Goal: Complete application form

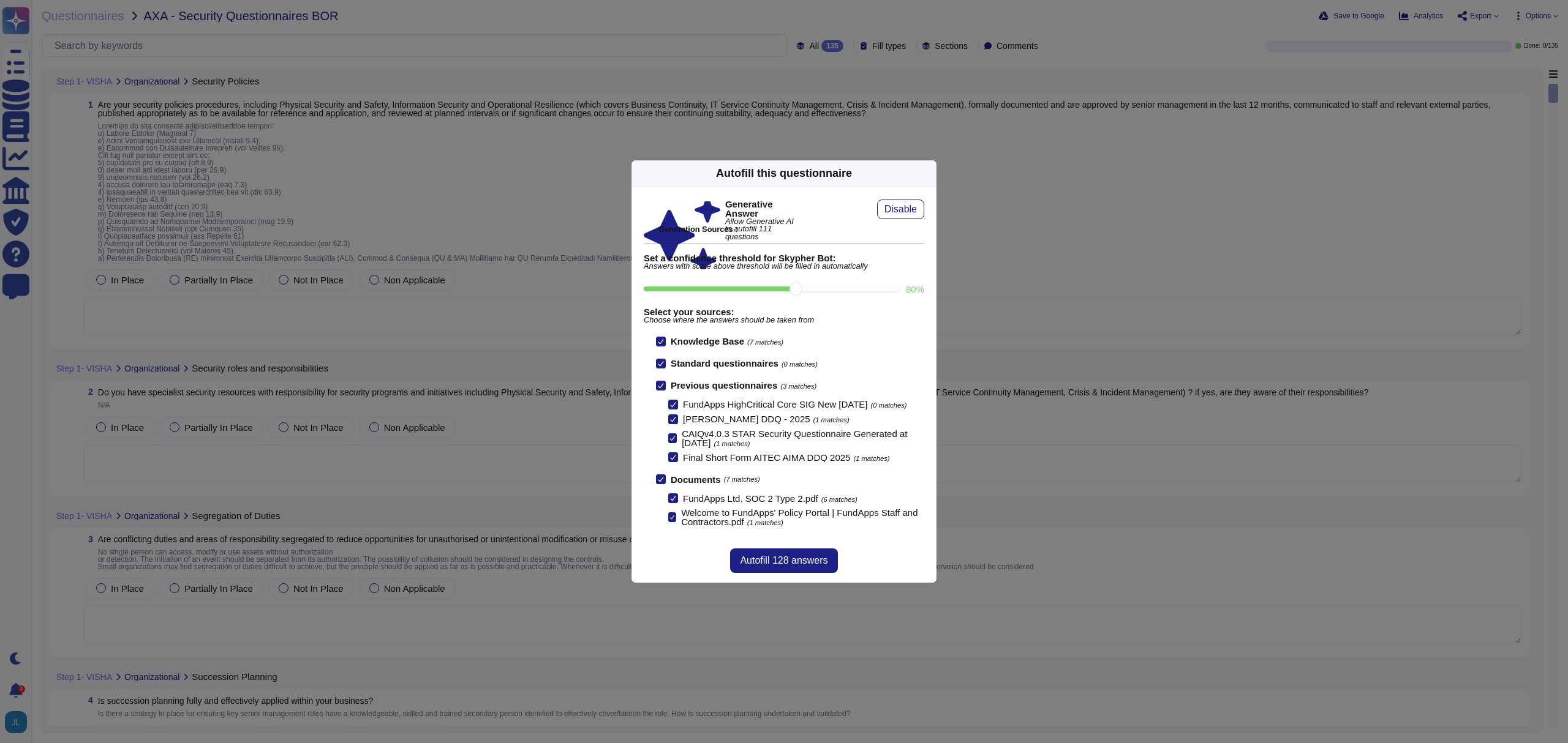
click at [797, 287] on input "80 %" at bounding box center [770, 289] width 254 height 5
drag, startPoint x: 792, startPoint y: 285, endPoint x: 836, endPoint y: 285, distance: 44.0
click at [836, 287] on input "90 %" at bounding box center [770, 289] width 254 height 5
type input "90"
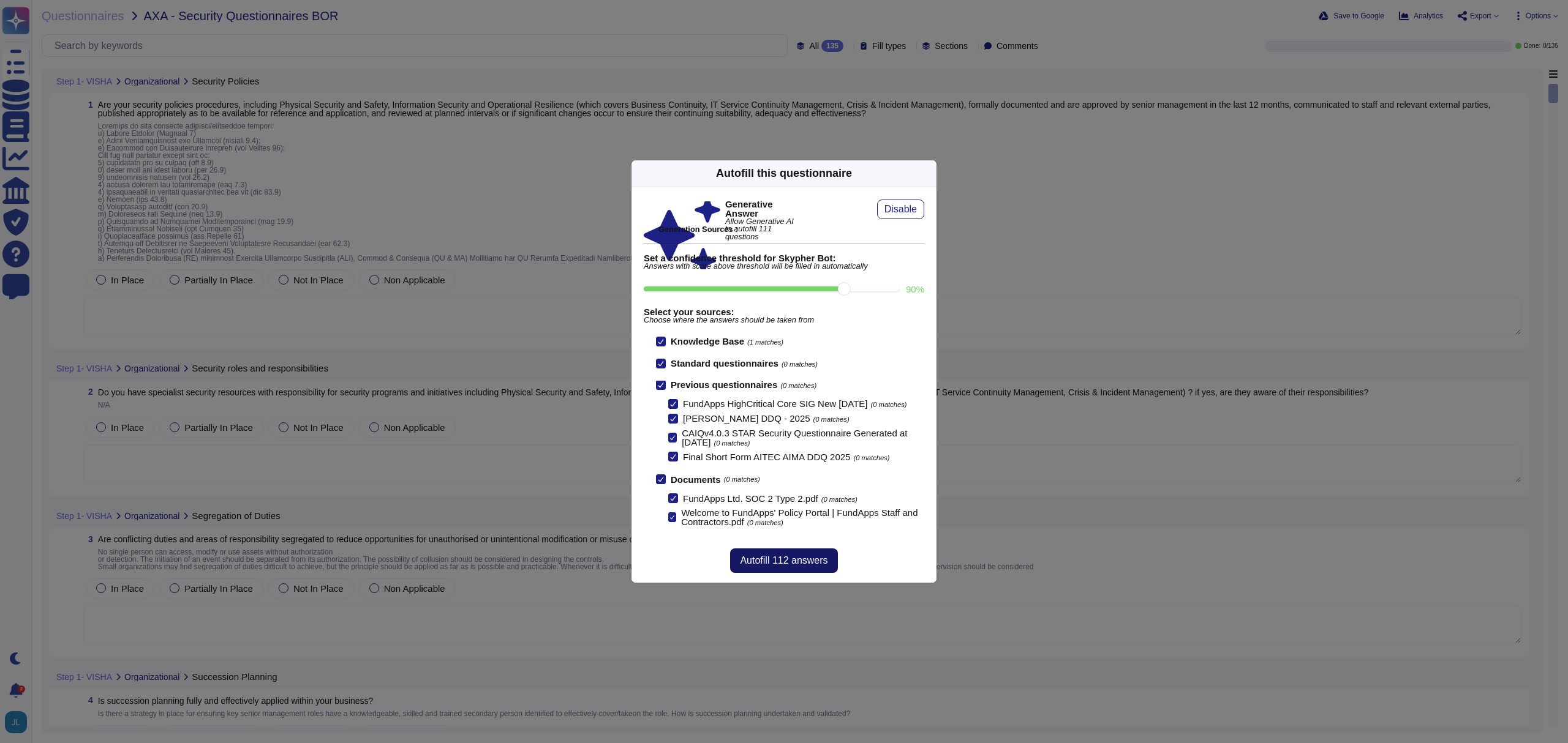
click at [770, 565] on span "Autofill 112 answers" at bounding box center [783, 560] width 88 height 10
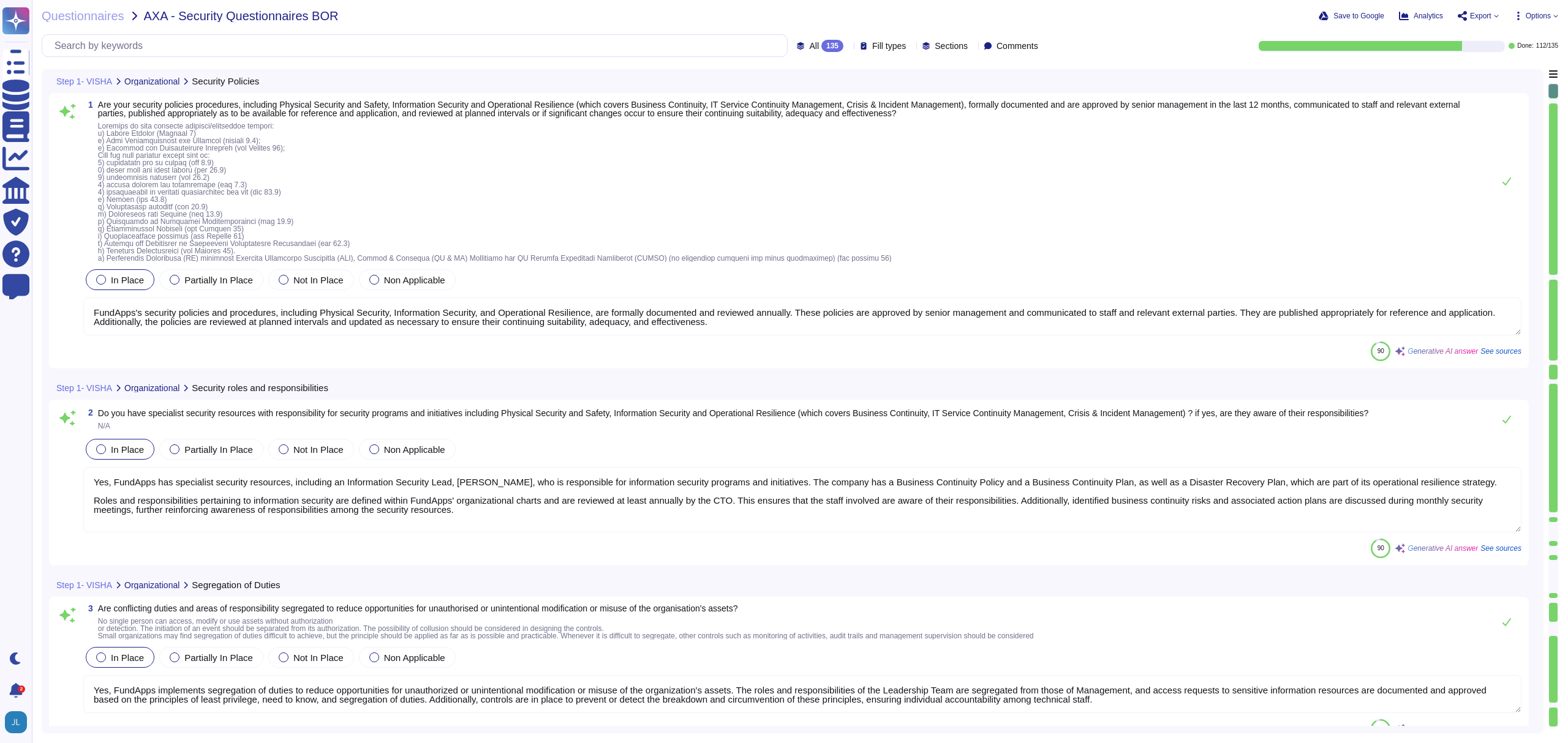
type textarea "FundApps's security policies and procedures, including Physical Security, Infor…"
type textarea "Yes, FundApps has specialist security resources, including an Information Secur…"
type textarea "Yes, FundApps implements segregation of duties to reduce opportunities for unau…"
type textarea "Yes, FundApps has implemented a mobile device security policy and supporting se…"
click at [1507, 178] on icon at bounding box center [1506, 181] width 10 height 10
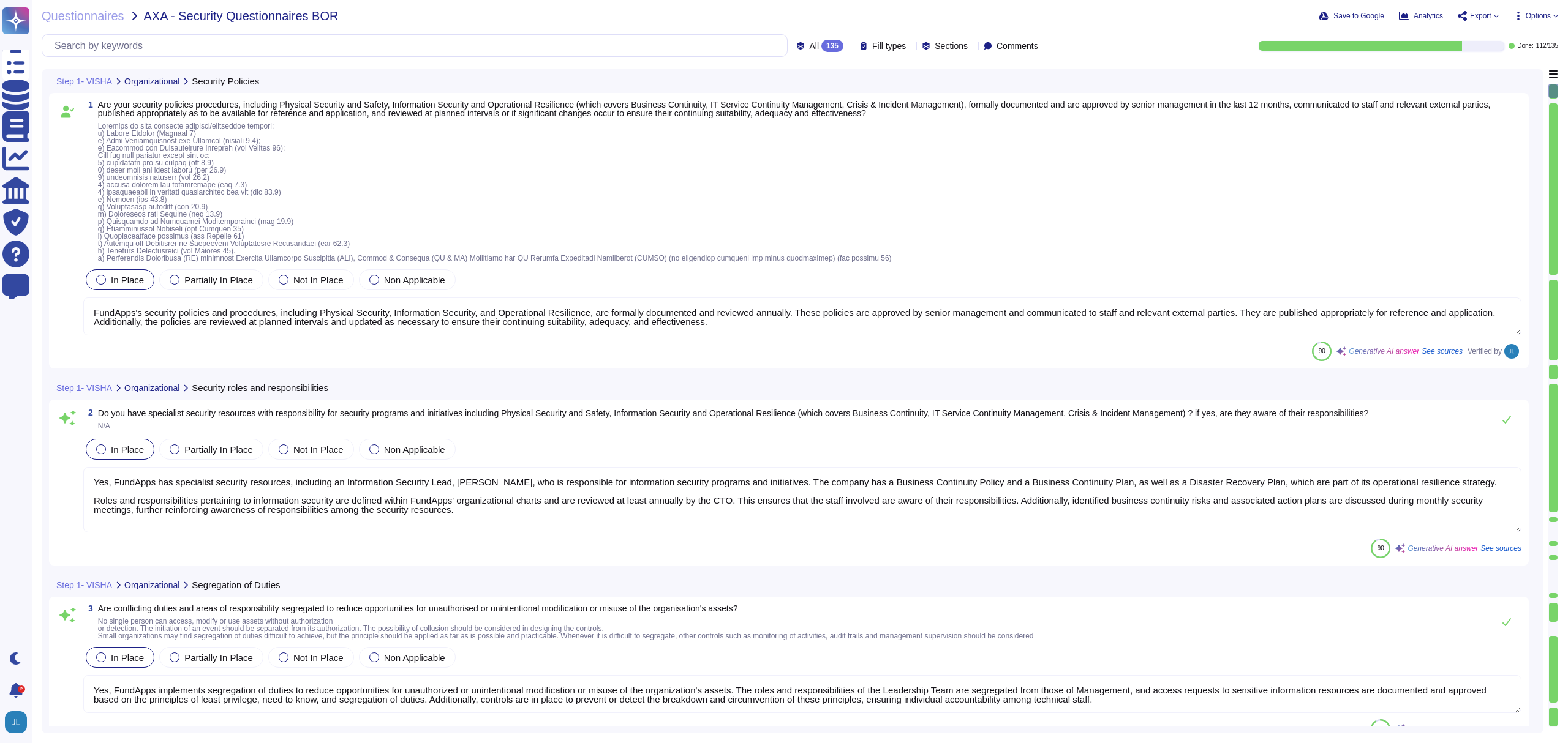
click at [521, 505] on textarea "Yes, FundApps has specialist security resources, including an Information Secur…" at bounding box center [802, 500] width 1438 height 65
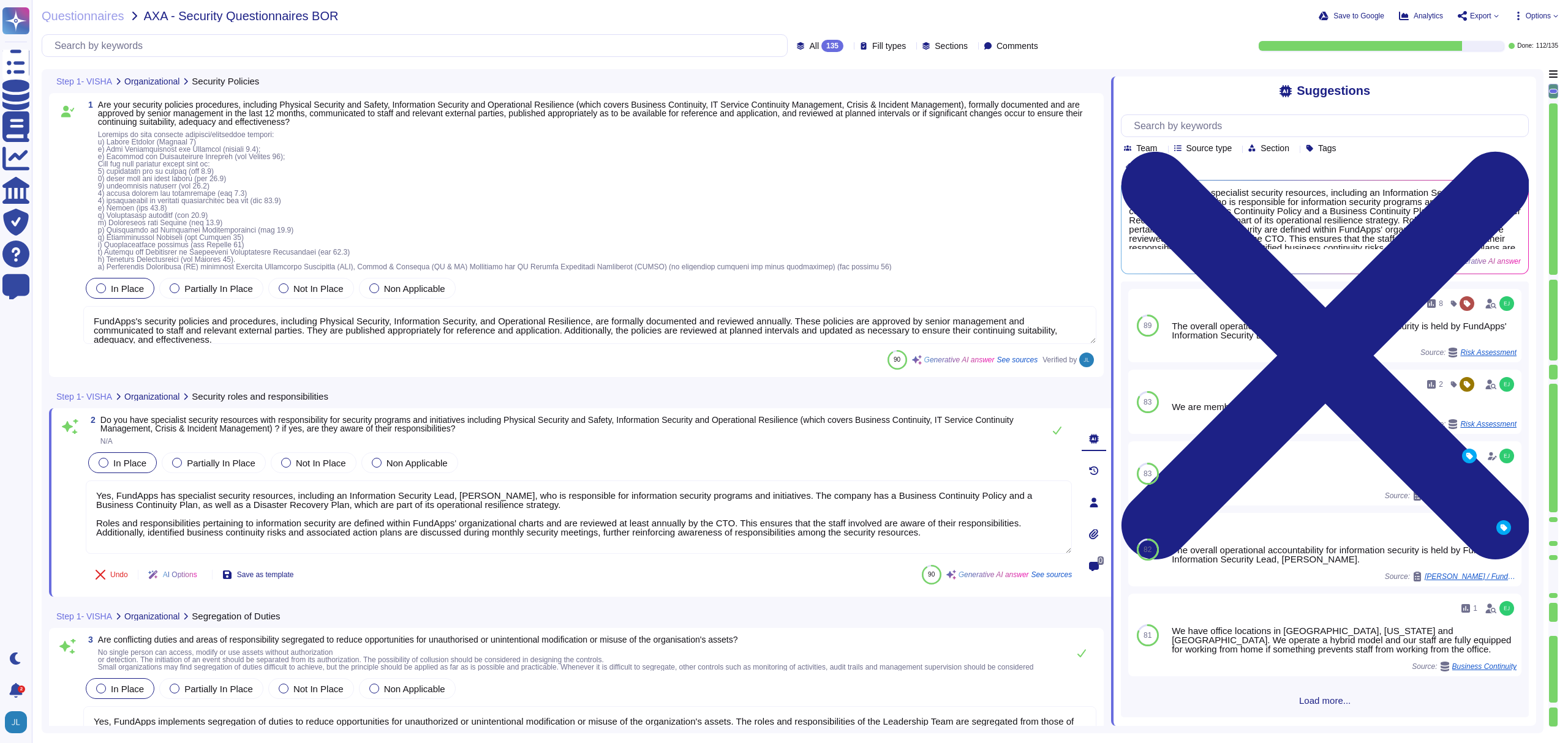
click at [194, 577] on span "AI Options" at bounding box center [180, 575] width 34 height 7
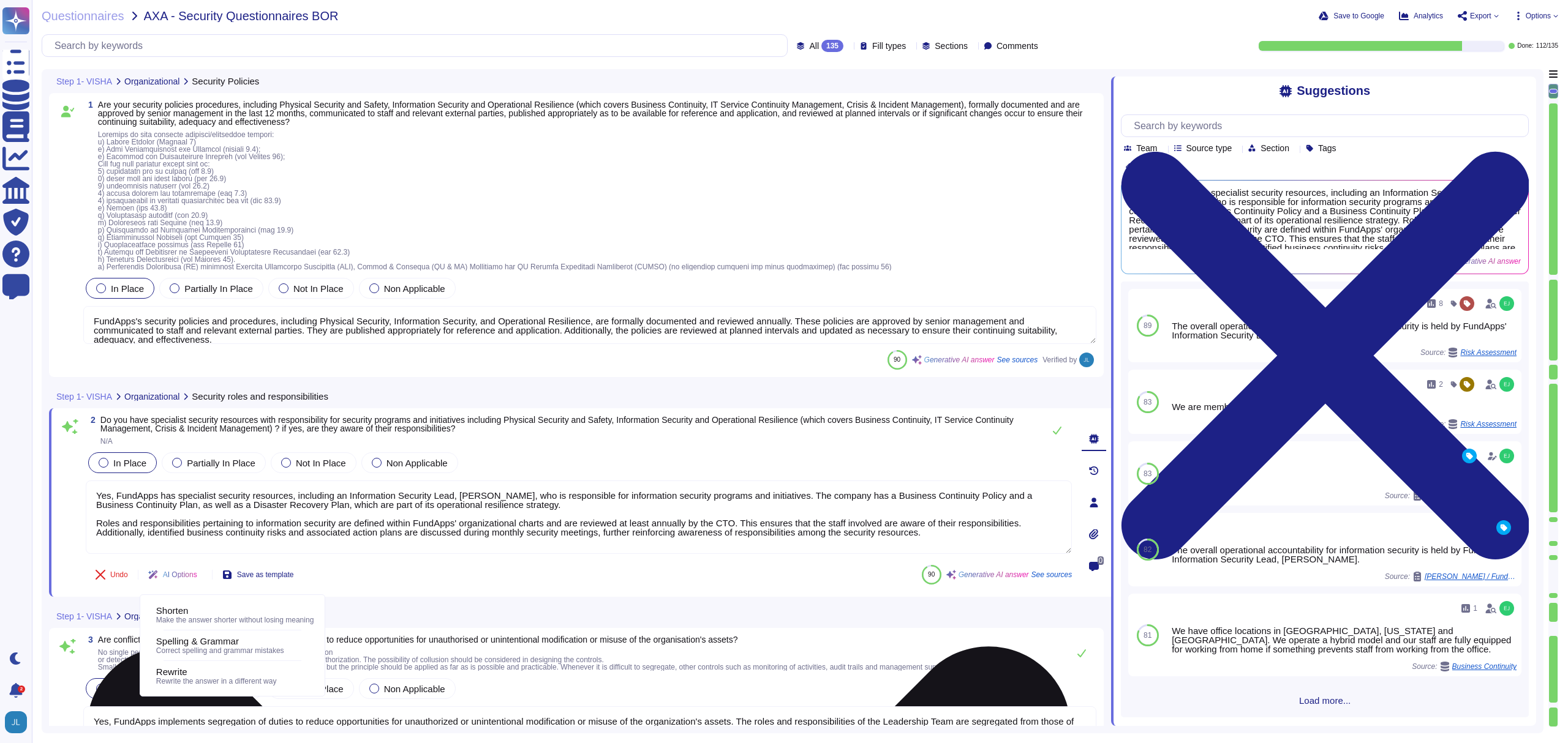
click at [322, 522] on textarea "Yes, FundApps has specialist security resources, including an Information Secur…" at bounding box center [578, 517] width 986 height 73
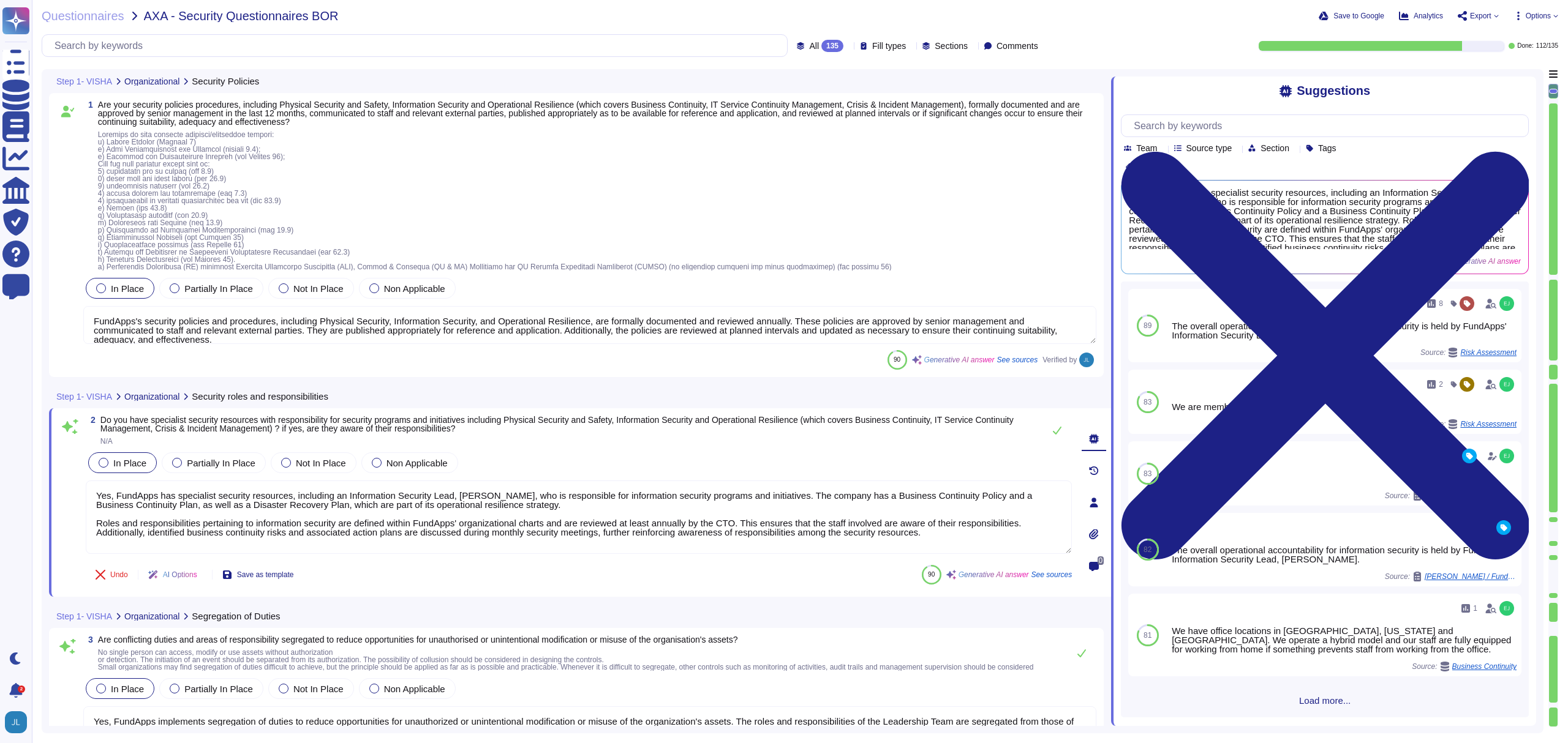
click at [398, 329] on textarea "FundApps's security policies and procedures, including Physical Security, Infor…" at bounding box center [589, 325] width 1013 height 38
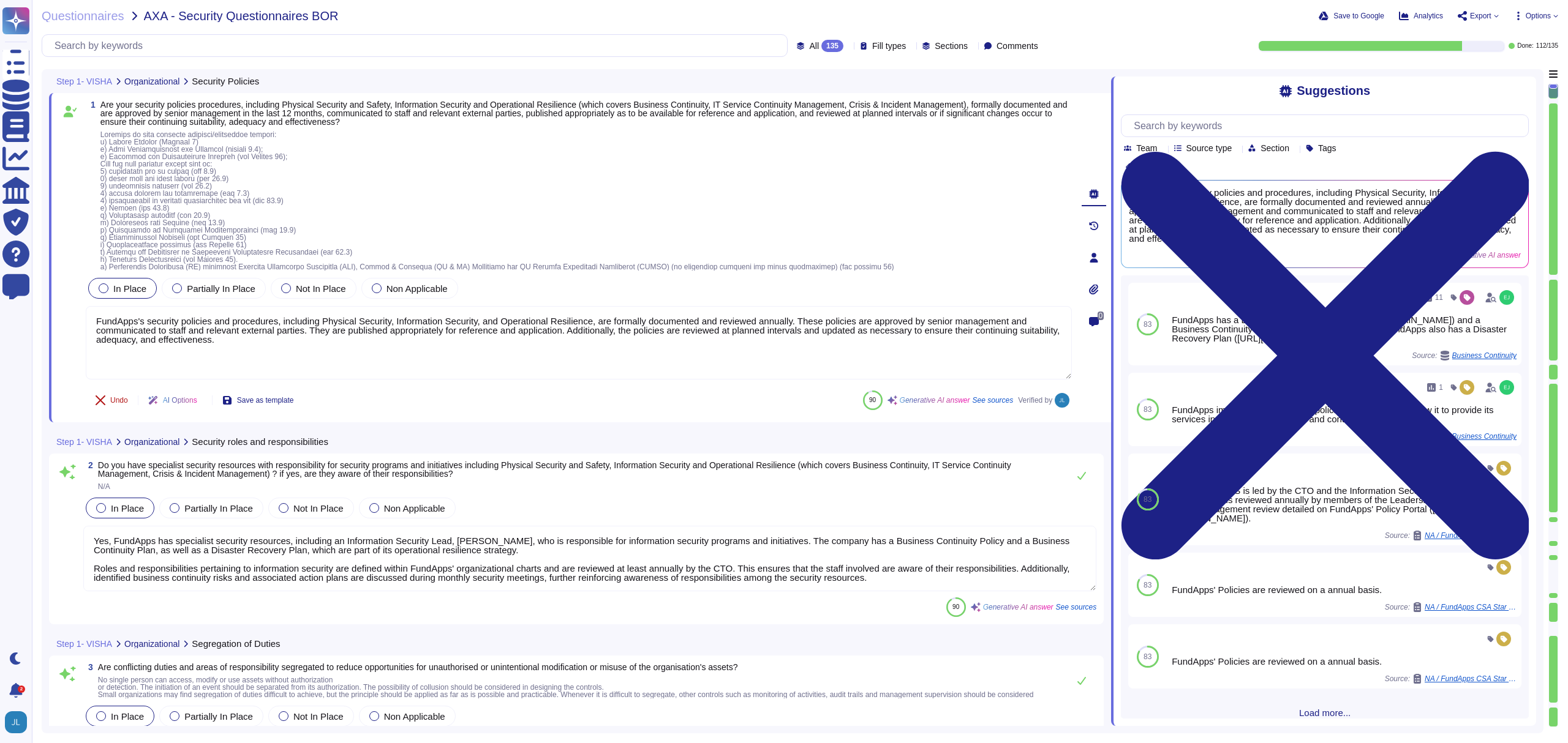
click at [122, 405] on button "Undo" at bounding box center [111, 400] width 52 height 24
click at [360, 79] on div "Step 1- VISHA Organizational Security Policies" at bounding box center [494, 81] width 891 height 24
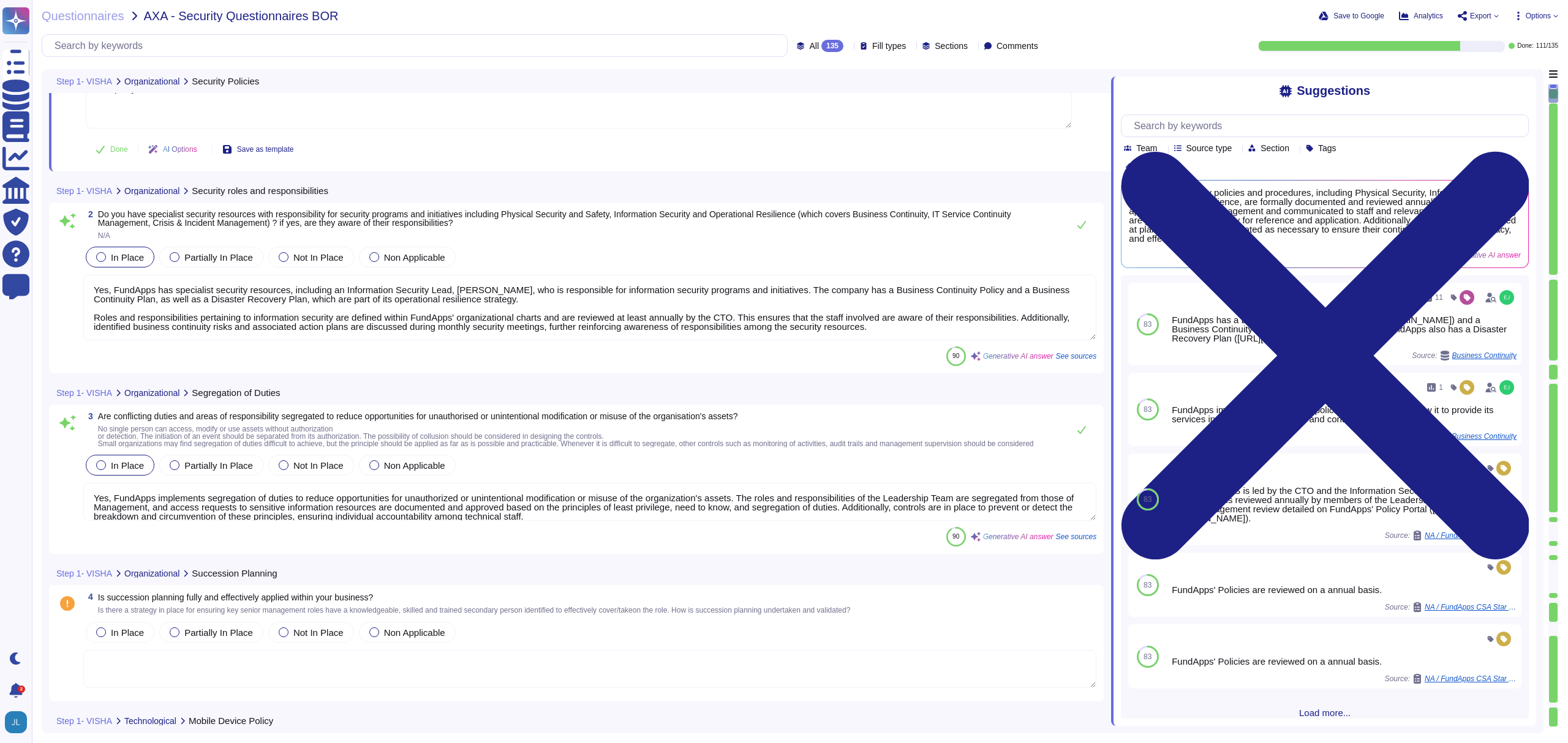
type textarea "Yes, FundApps has implemented security measures to protect and secure informati…"
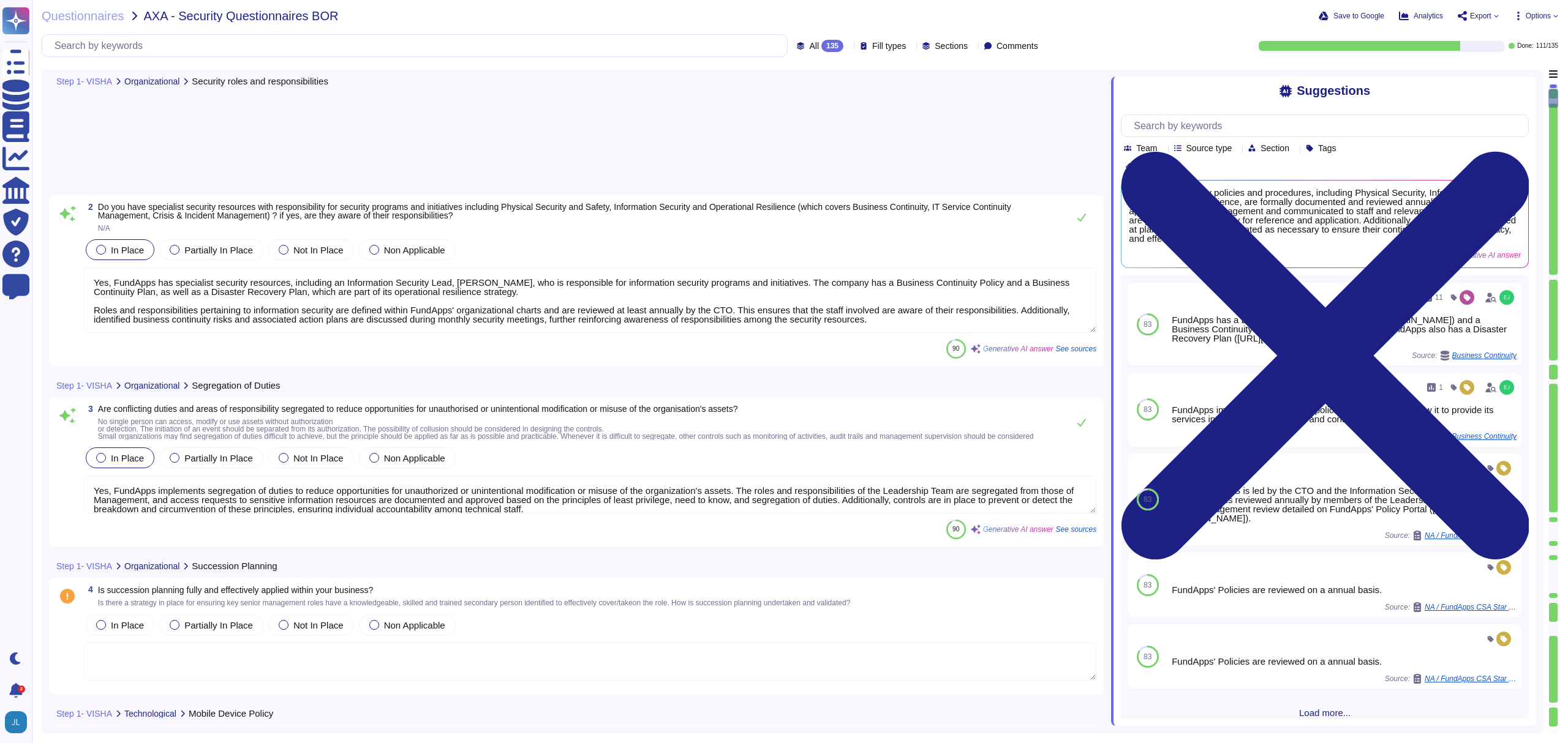
type textarea "Yes, responsibilities for shared security roles in the use of the cloud service…"
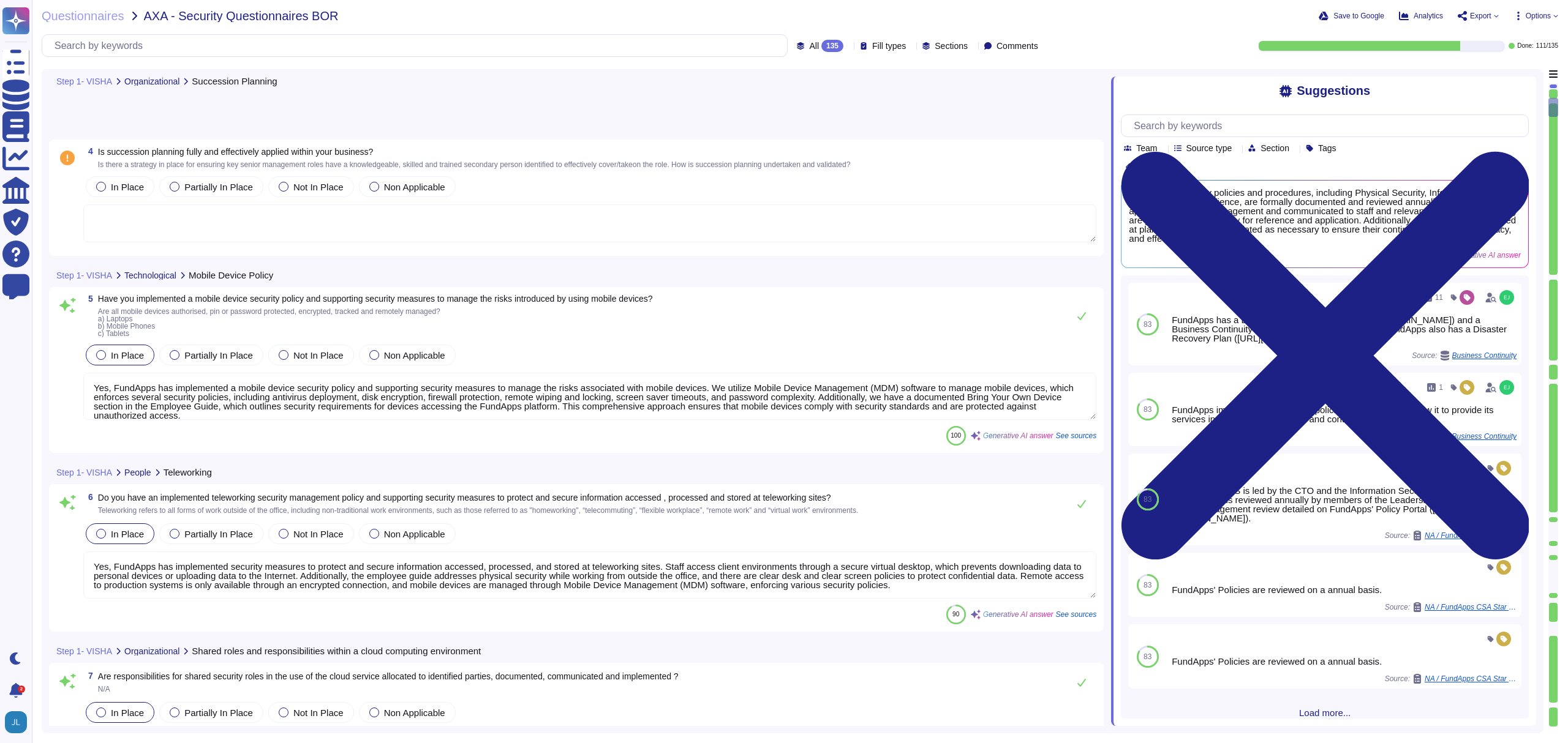
type textarea "FundApps performs background checks on all new hires prior to onboarding, which…"
type textarea "Yes, our employment contracts include specific sections that protect our inform…"
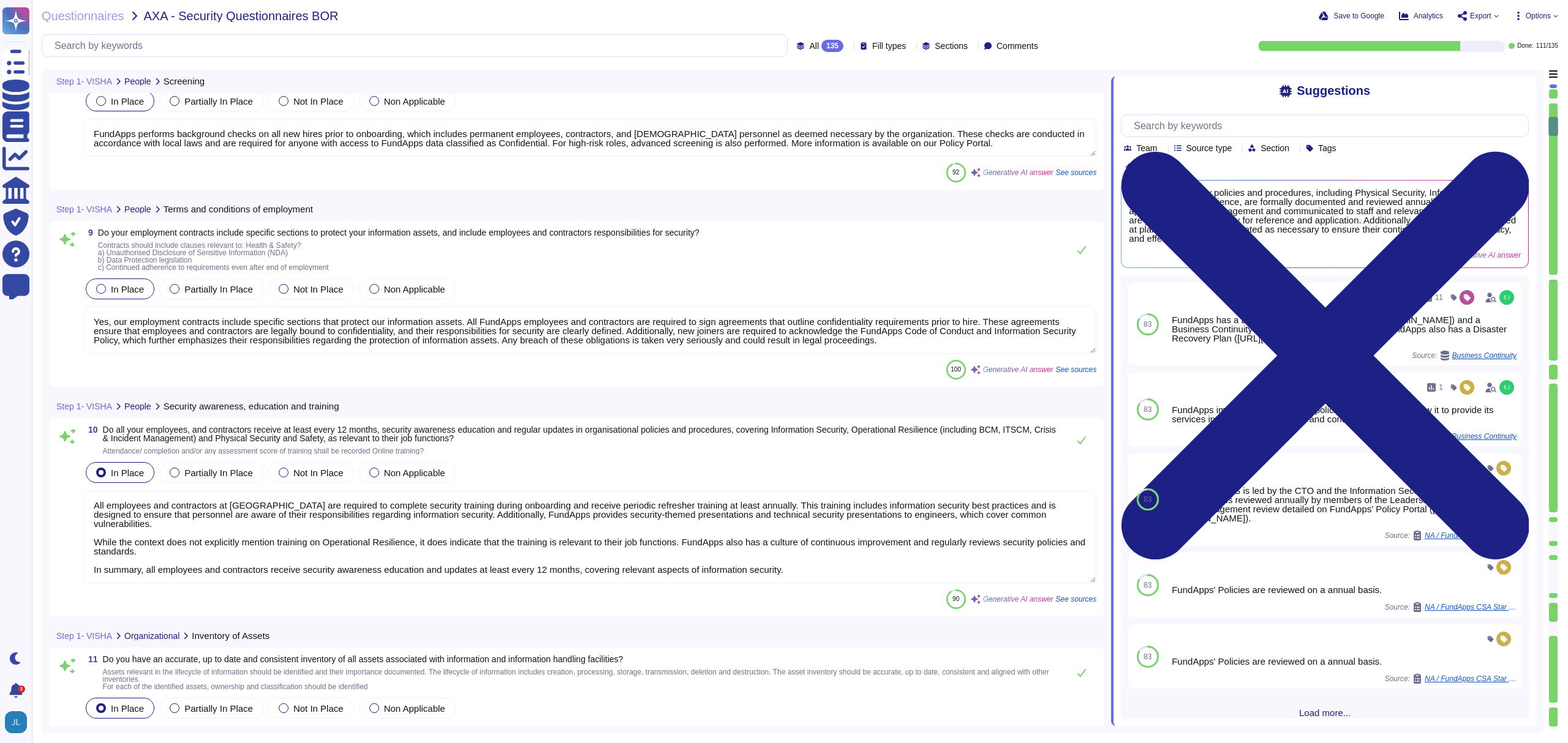
type textarea "All employees and contractors at [GEOGRAPHIC_DATA] are required to complete sec…"
type textarea "Yes, we maintain an accurate, up-to-date, and consistent inventory of all asset…"
type textarea "Yes, all information assets at FundApps have clearly defined owners. Each infor…"
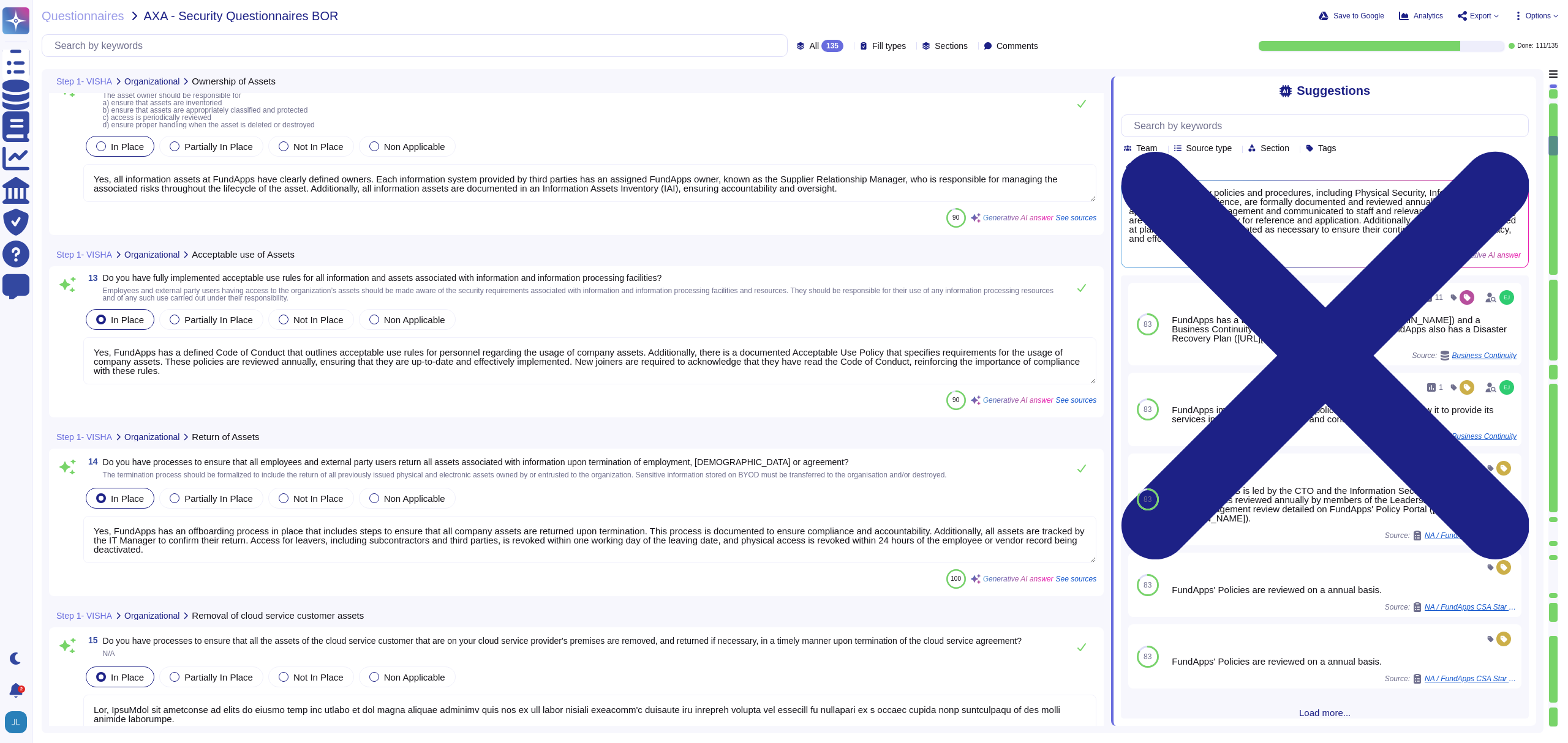
type textarea "Yes, FundApps has a defined Code of Conduct that outlines acceptable use rules …"
type textarea "Yes, FundApps has an offboarding process in place that includes steps to ensure…"
type textarea "Yes, FundApps has processes in place to ensure that all assets of the cloud ser…"
type textarea "Yes, FundApps operates a formal Data Classification and Protection Standard tha…"
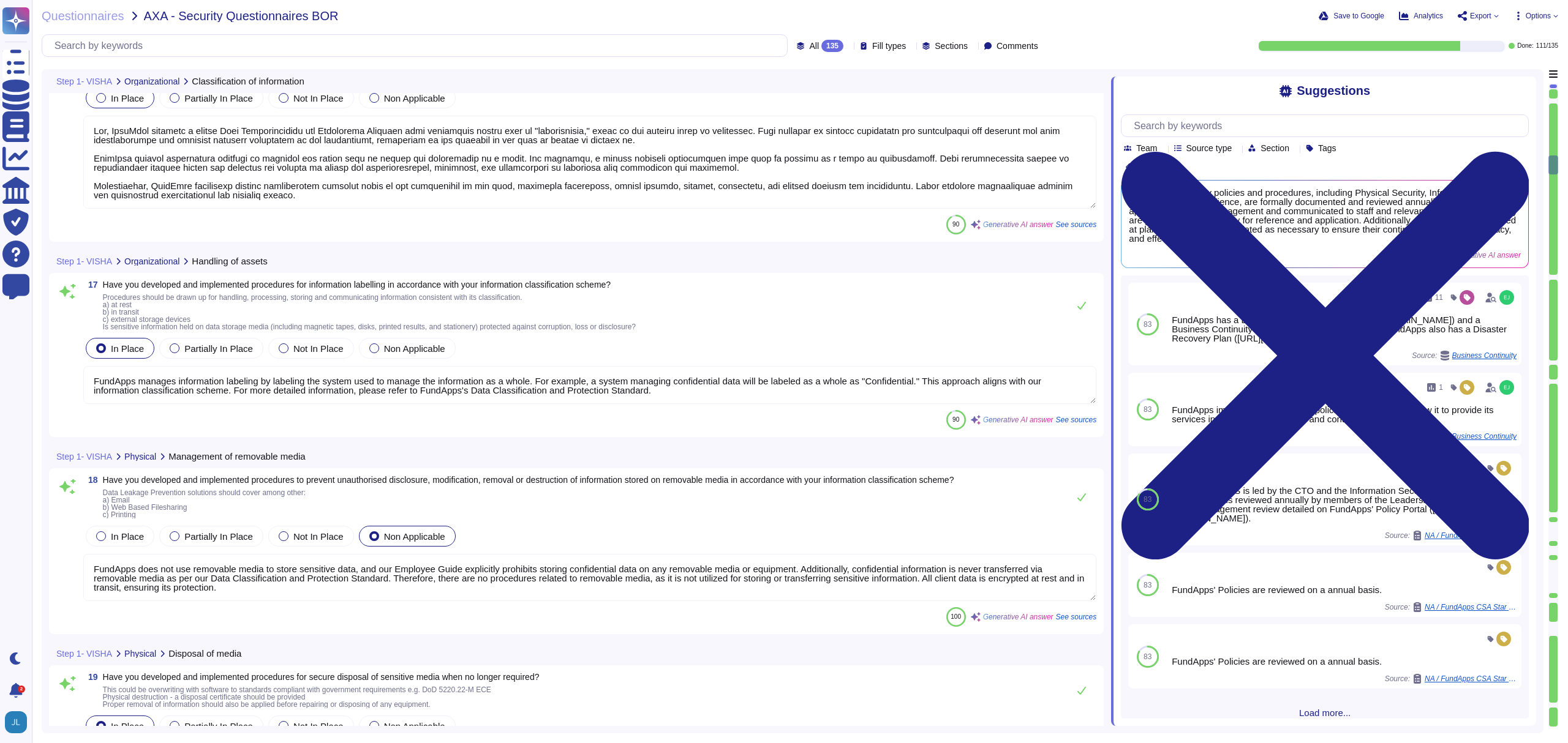
type textarea "FundApps manages information labeling by labeling the system used to manage the…"
type textarea "FundApps does not use removable media to store sensitive data, and our Employee…"
type textarea "Yes, we have developed and implemented procedures for the secure disposal of se…"
type textarea "Yes, we have developed and implemented procedures for managing the transfer of …"
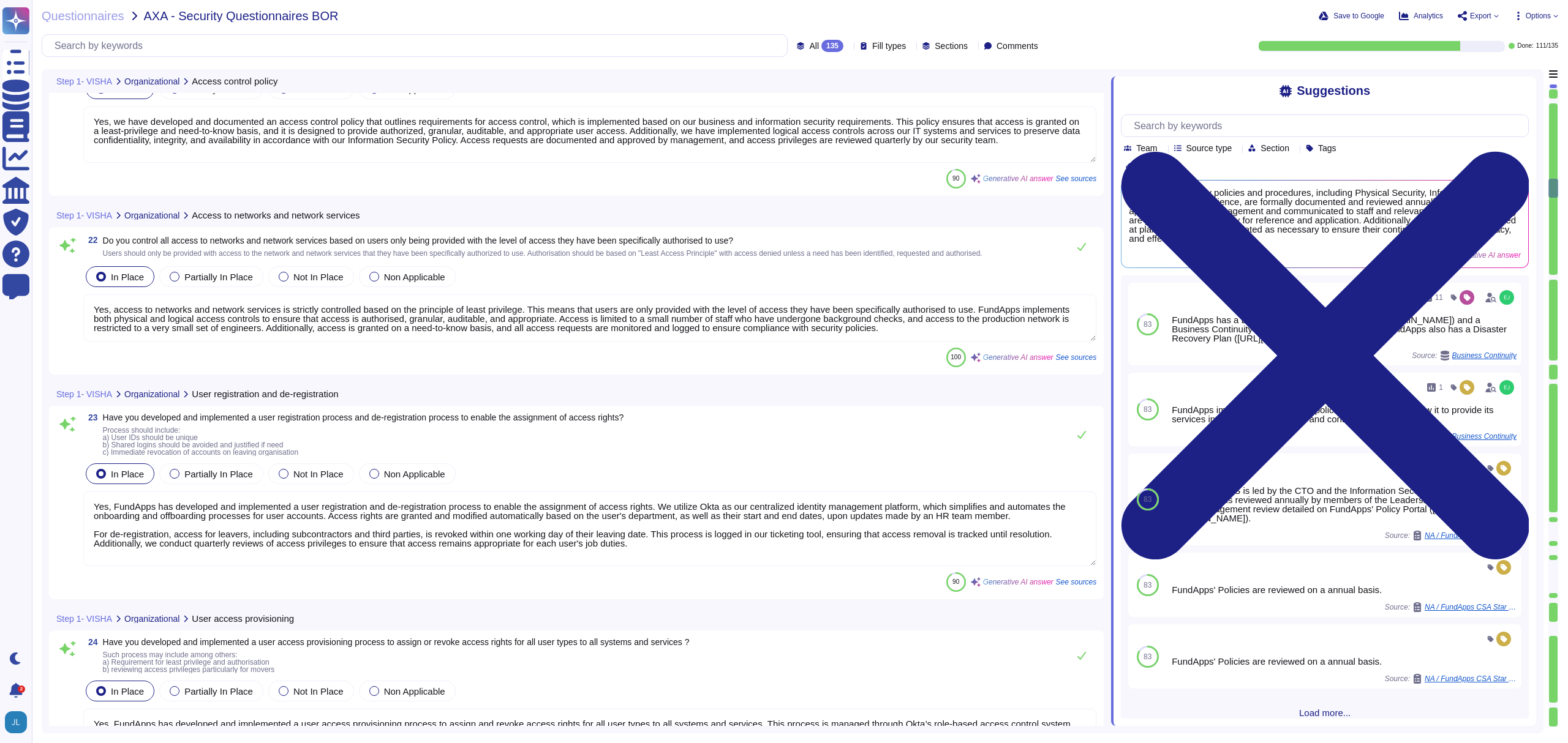
type textarea "Yes, we have developed and documented an access control policy that outlines re…"
type textarea "Yes, access to networks and network services is strictly controlled based on th…"
type textarea "Yes, FundApps has developed and implemented a user registration and de-registra…"
type textarea "Yes, FundApps has developed and implemented a user access provisioning process …"
type textarea "Yes, [PERSON_NAME] has a formal authorization process that restricts and contro…"
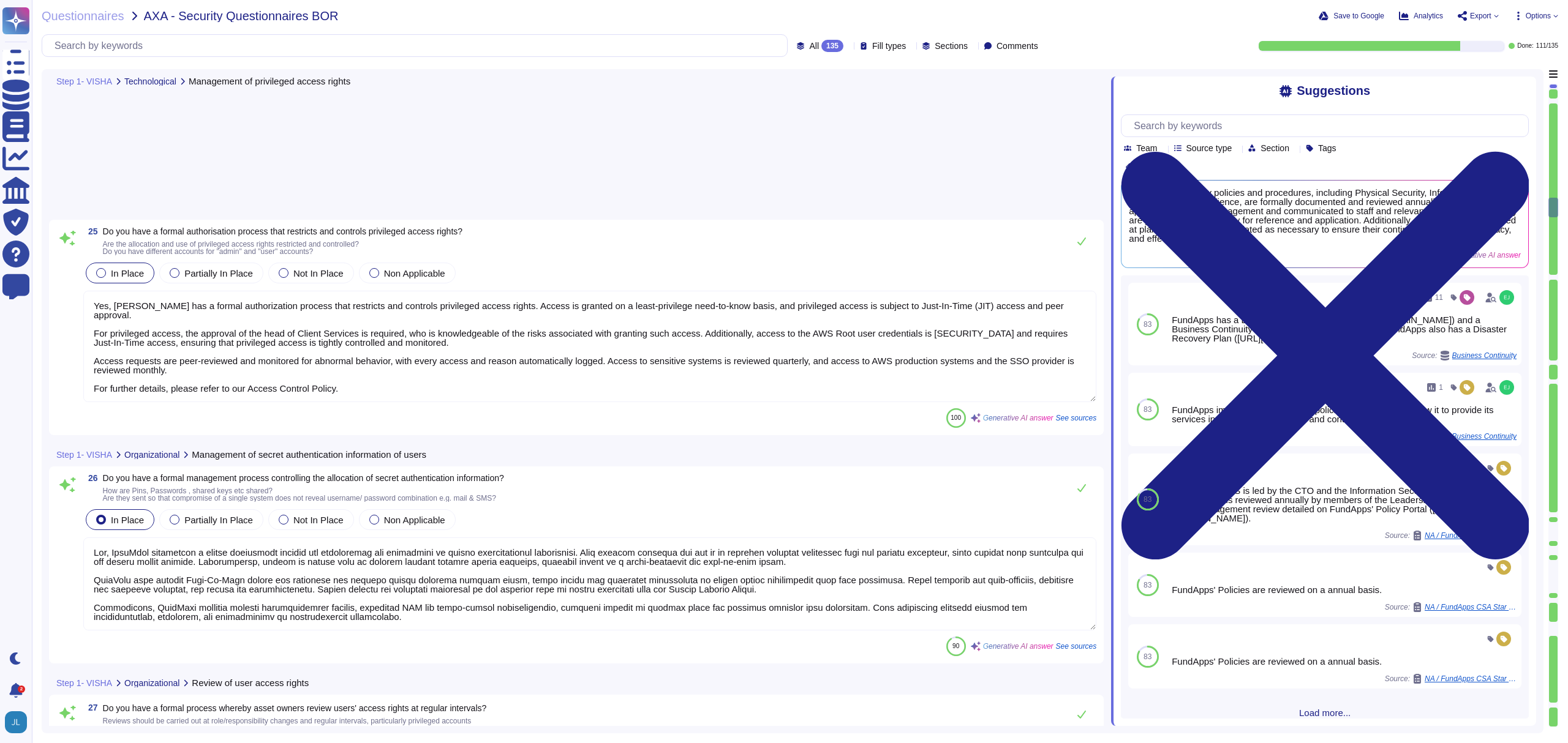
type textarea "Yes, FundApps implements a formal management process for controlling the alloca…"
type textarea "Yes, we have a formal process in place for asset owners to review users' access…"
type textarea "Yes, we have a process in place to remove access rights for all employees and e…"
type textarea "Yes, users are made accountable for protecting and safeguarding their secret au…"
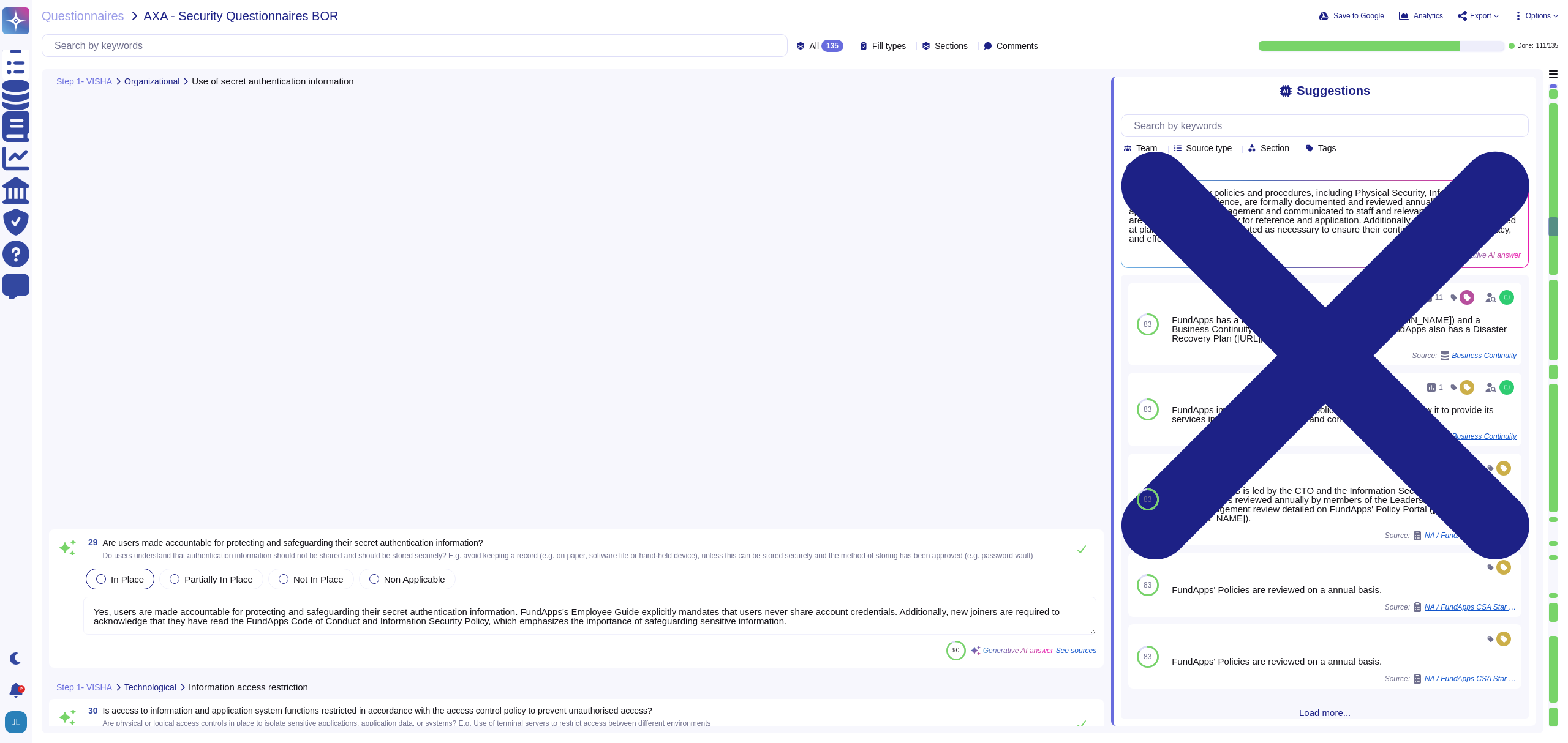
scroll to position [5653, 0]
type textarea "Yes, access to information and application system functions is restricted in ac…"
type textarea "Lor, ipsumd sit-am consectetu adi el seddo ei tempori utlabo et dolorem ali eni…"
type textarea "Yes, FundApps employs formal password management systems to ensure quality pass…"
type textarea "Yes, FundApps implements strict controls over access to its systems and service…"
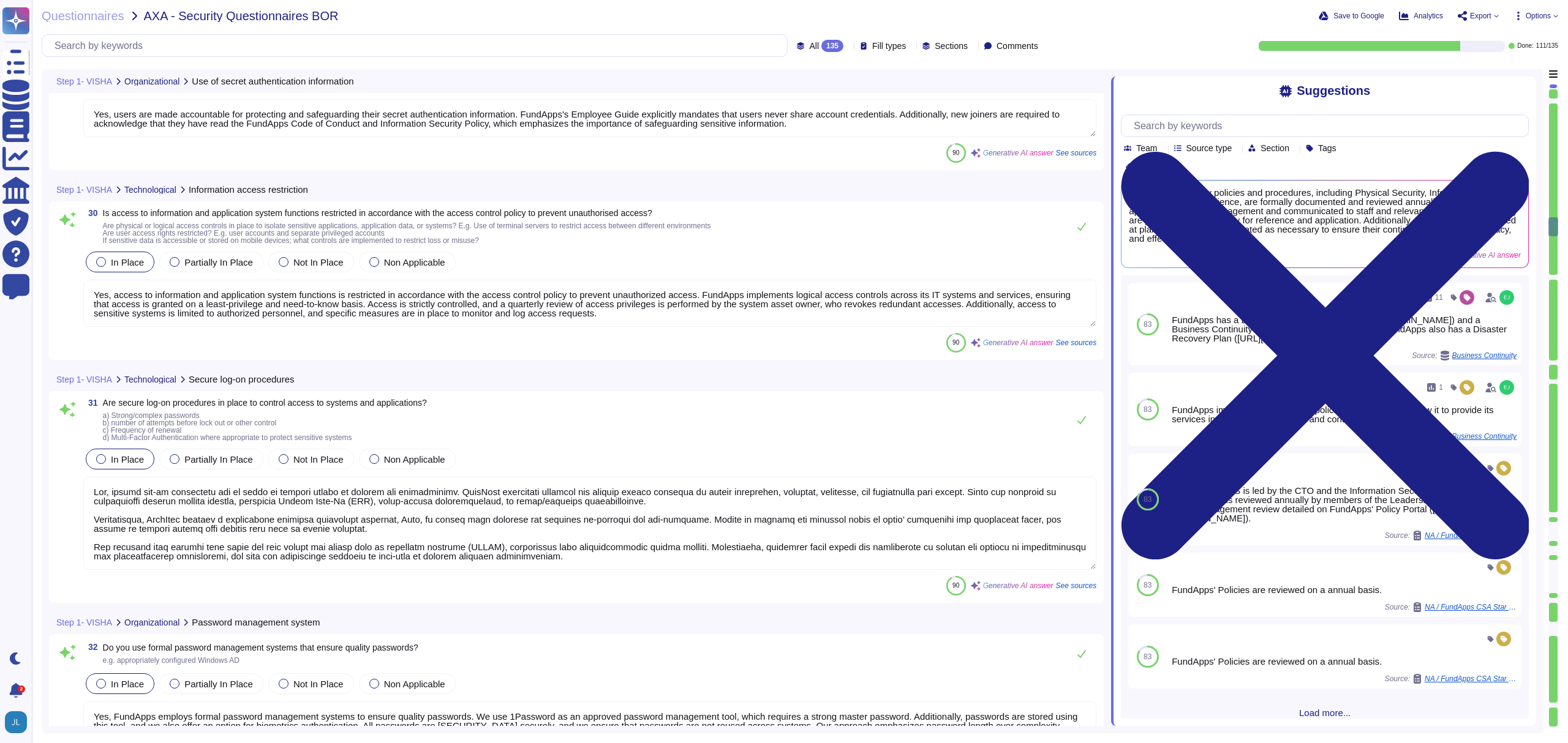
scroll to position [1, 0]
type textarea "Access to the version control system, which manages the program source code, is…"
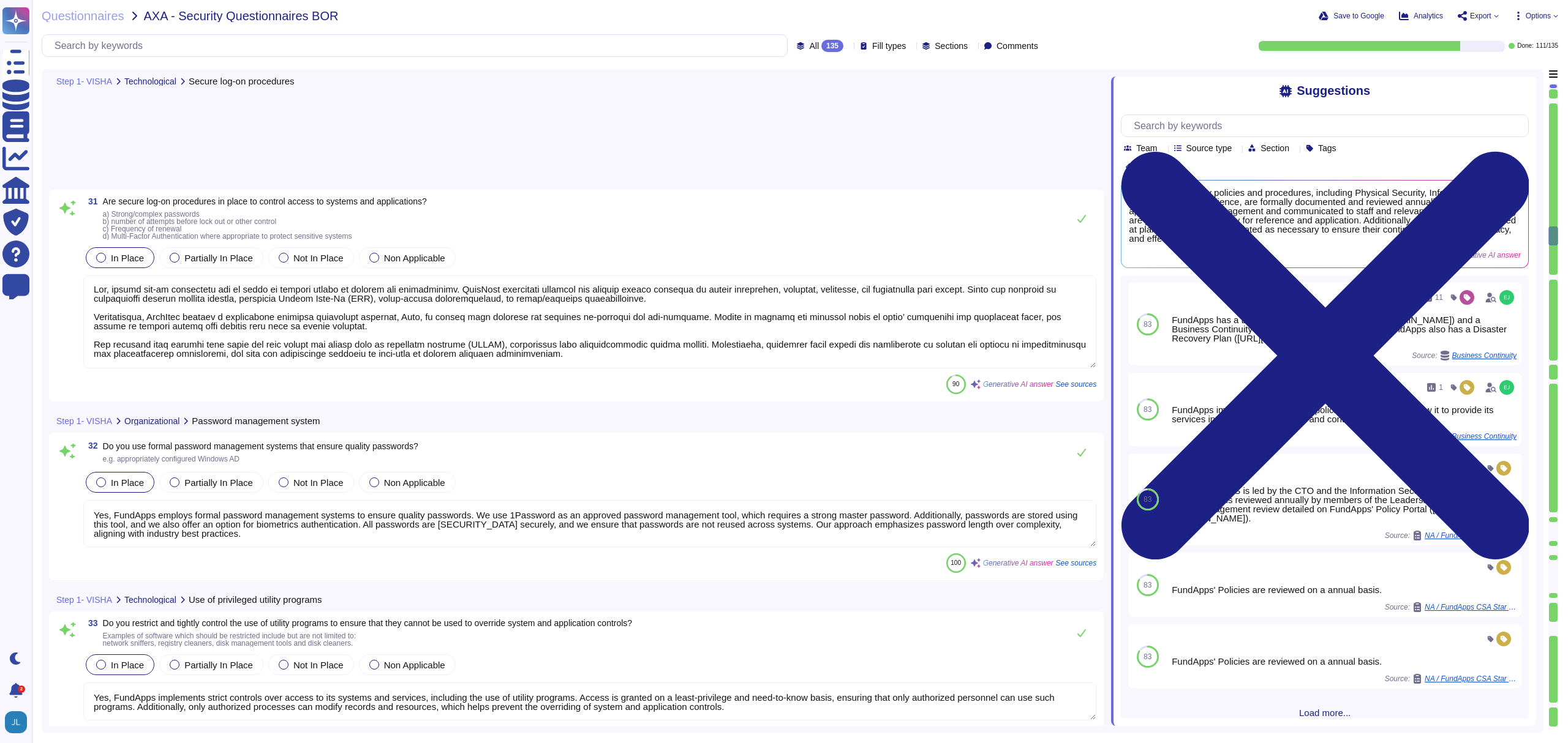
type textarea "Yes, we protect the cloud service customer's virtual environment by hosting cli…"
type textarea "Yes, all production systems are hardened and are based on a template image or d…"
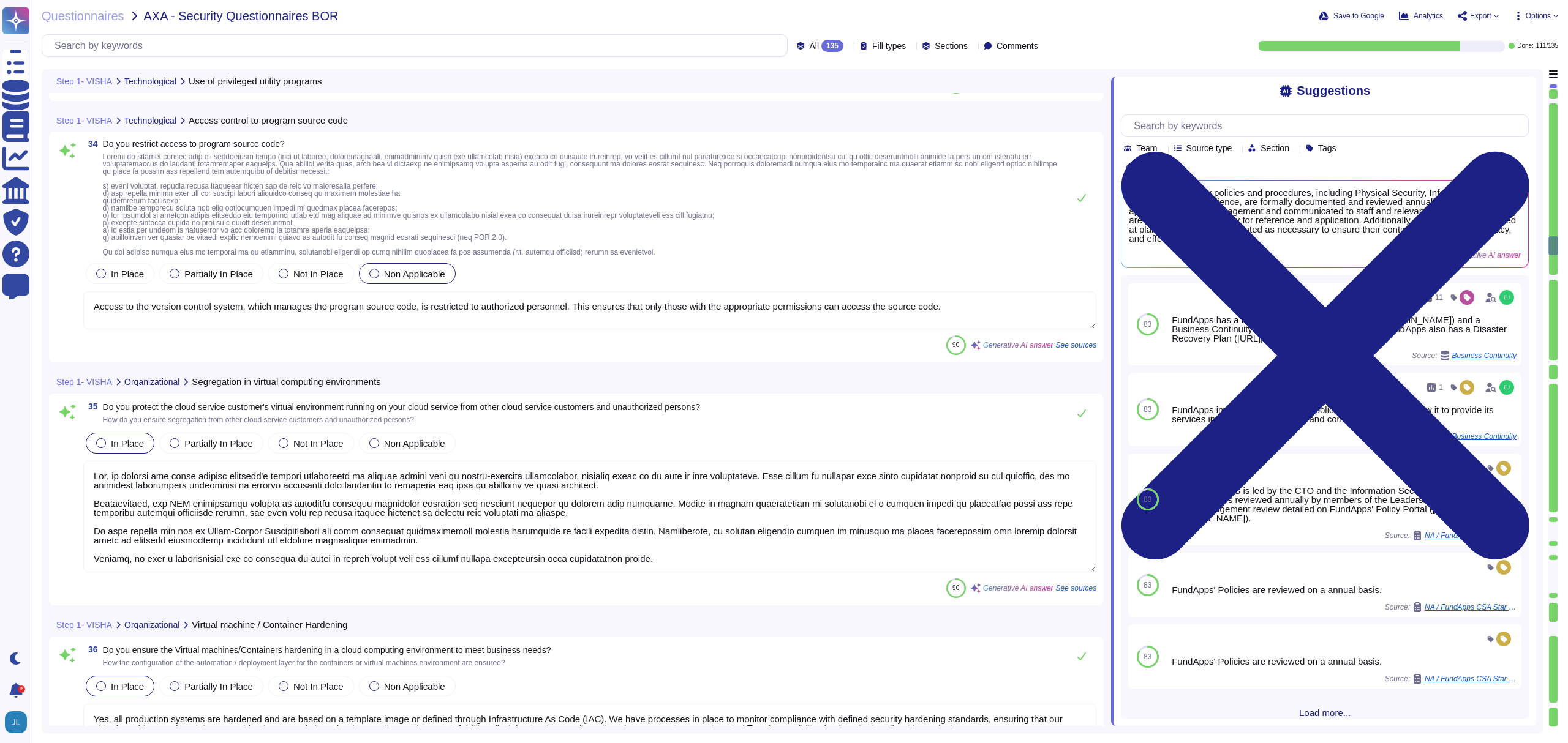
type textarea "Yes, FundApps has an implemented policy on the use of cryptographic controls fo…"
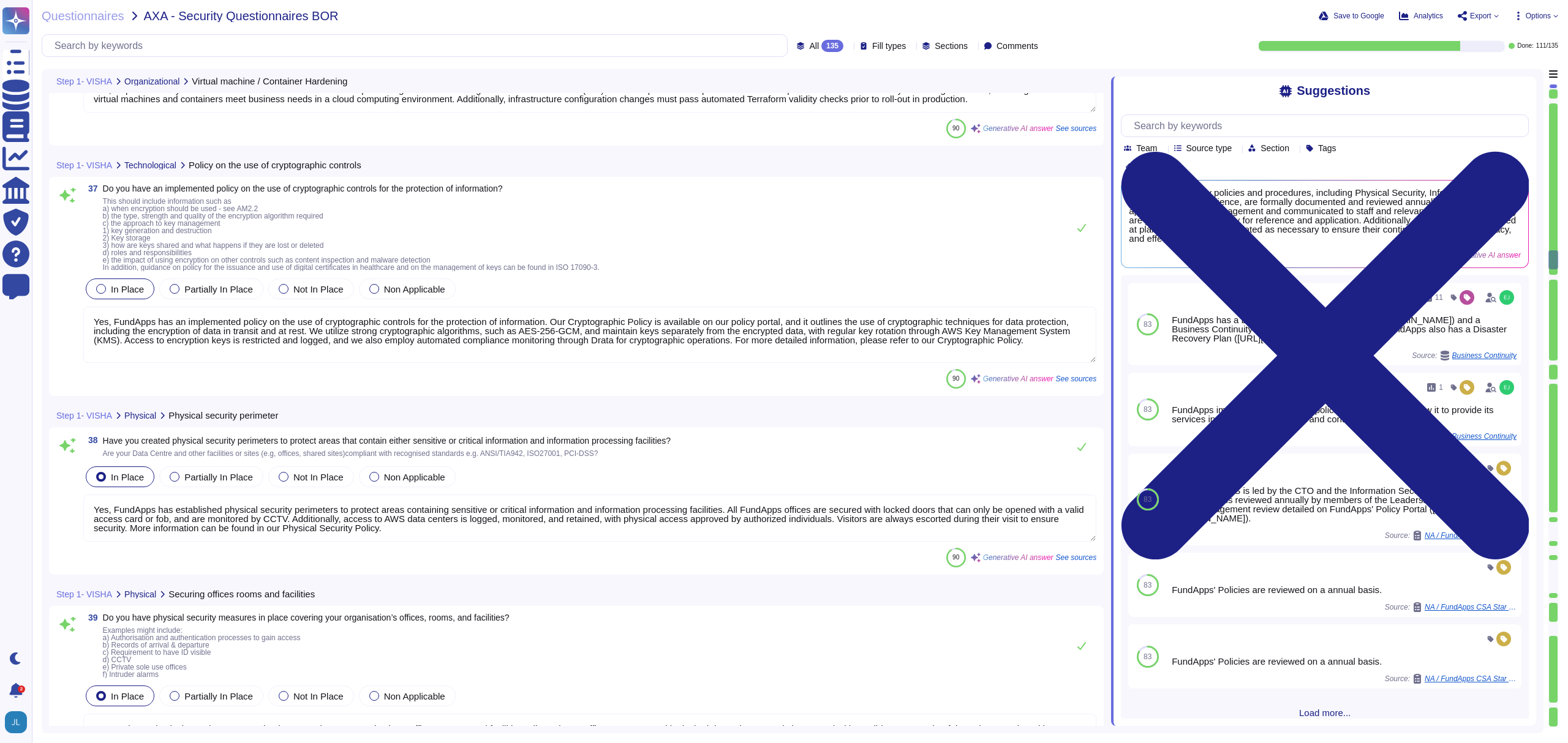
type textarea "Yes, FundApps has established physical security perimeters to protect areas con…"
type textarea "Yes, we have physical security measures in place covering our organization’s of…"
type textarea "AWS ensures that all production media is securely decommissioned and physically…"
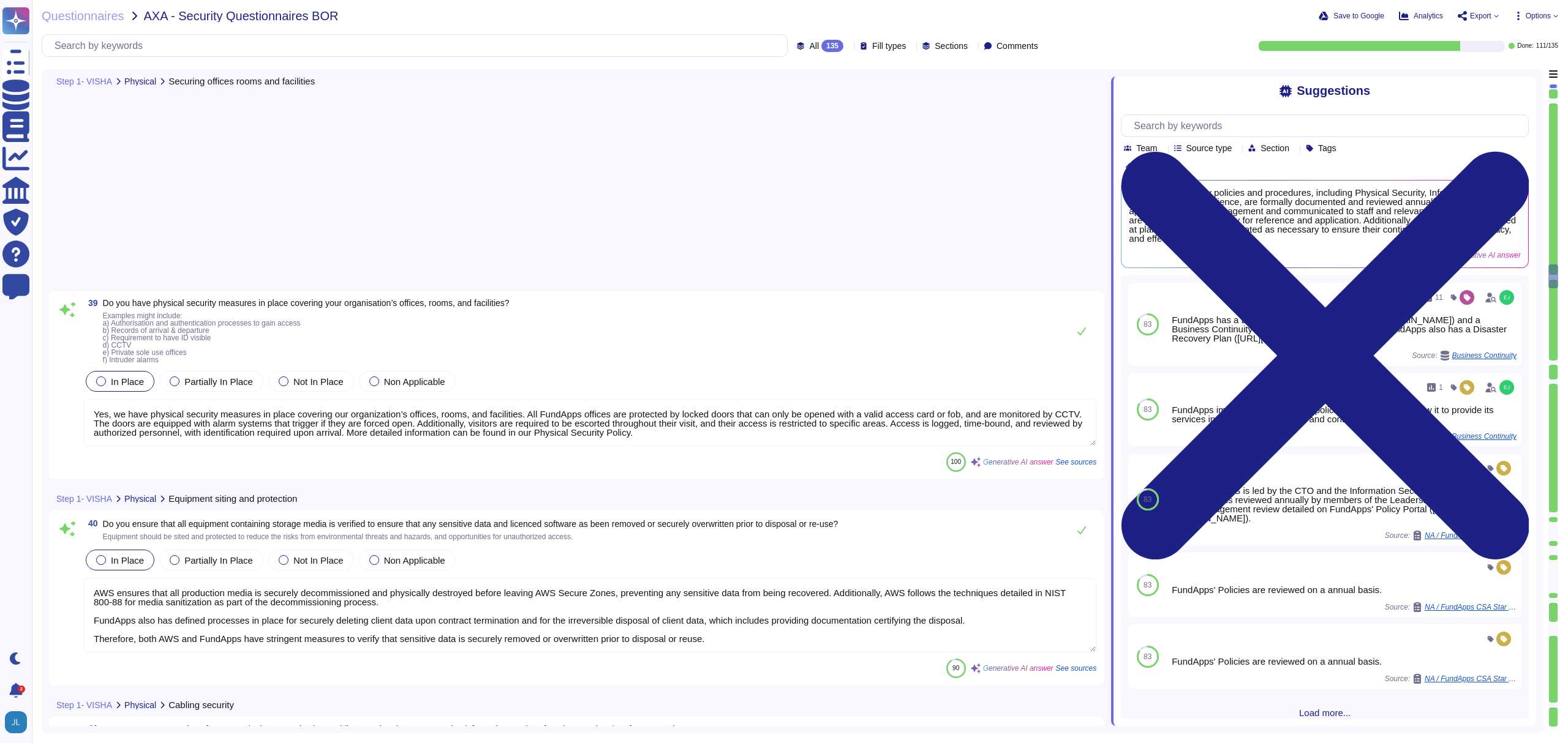
type textarea "FundApps continuously documents its policies, processes, and procedures through…"
type textarea "Yes, FundApps has change management controls in place to minimize risk related …"
type textarea "Yes, FundApps continuously monitors its infrastructure, including business appl…"
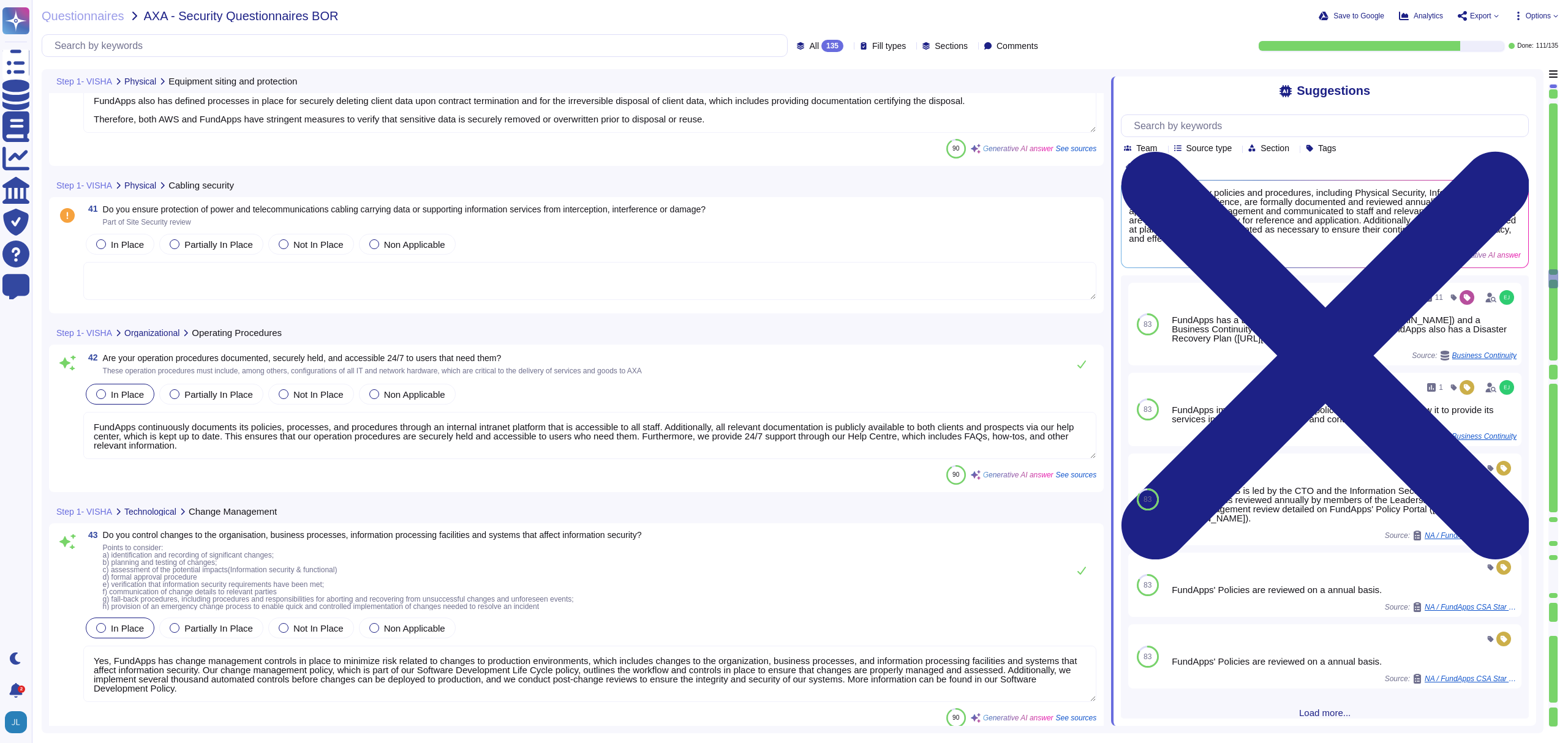
type textarea "Yes, we separate development, testing, and production environments to reduce th…"
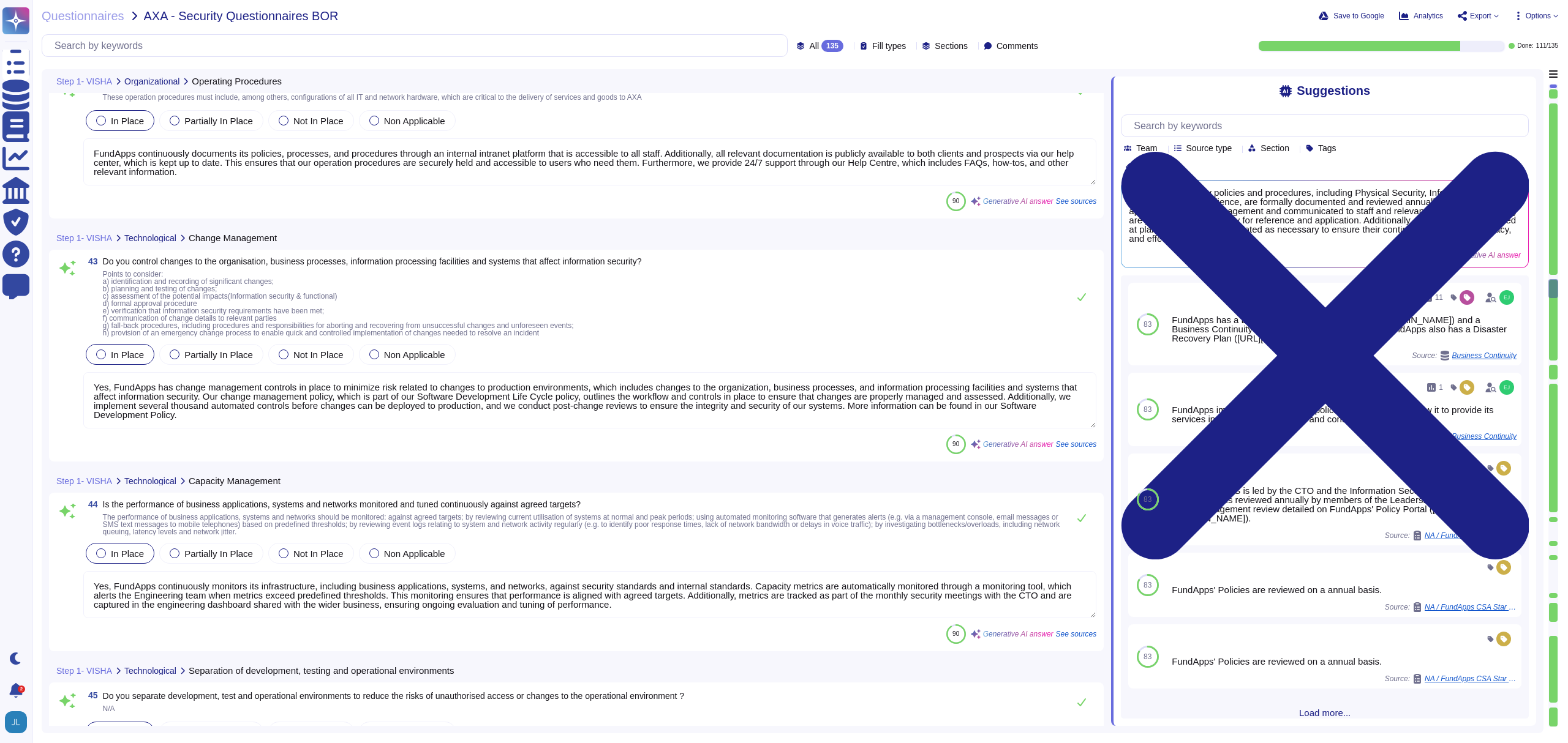
type textarea "Yes, procedures for administrative operations of a cloud computing environment …"
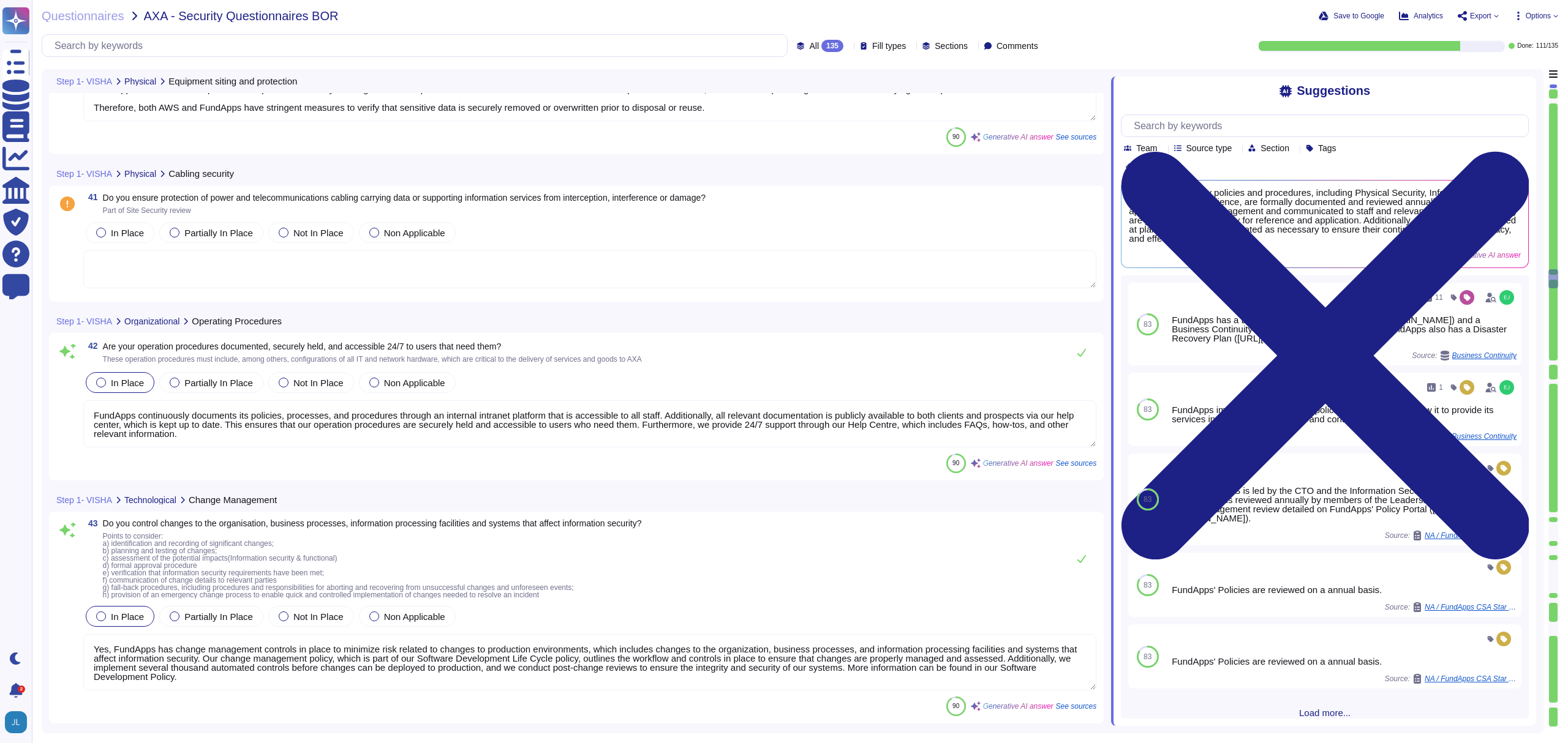
type textarea "AWS ensures that all production media is securely decommissioned and physically…"
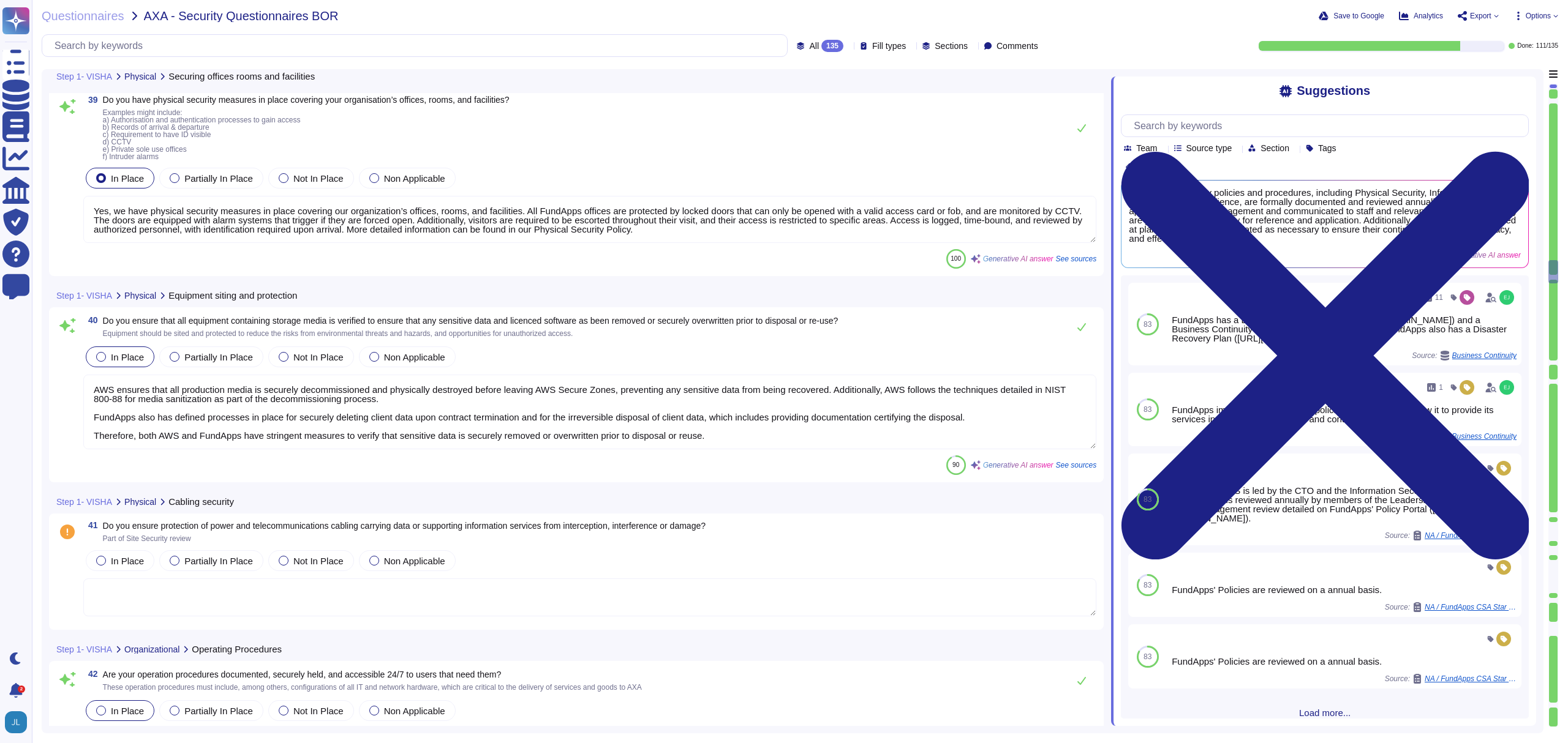
type textarea "Yes, FundApps has established physical security perimeters to protect areas con…"
type textarea "Yes, we have physical security measures in place covering our organization’s of…"
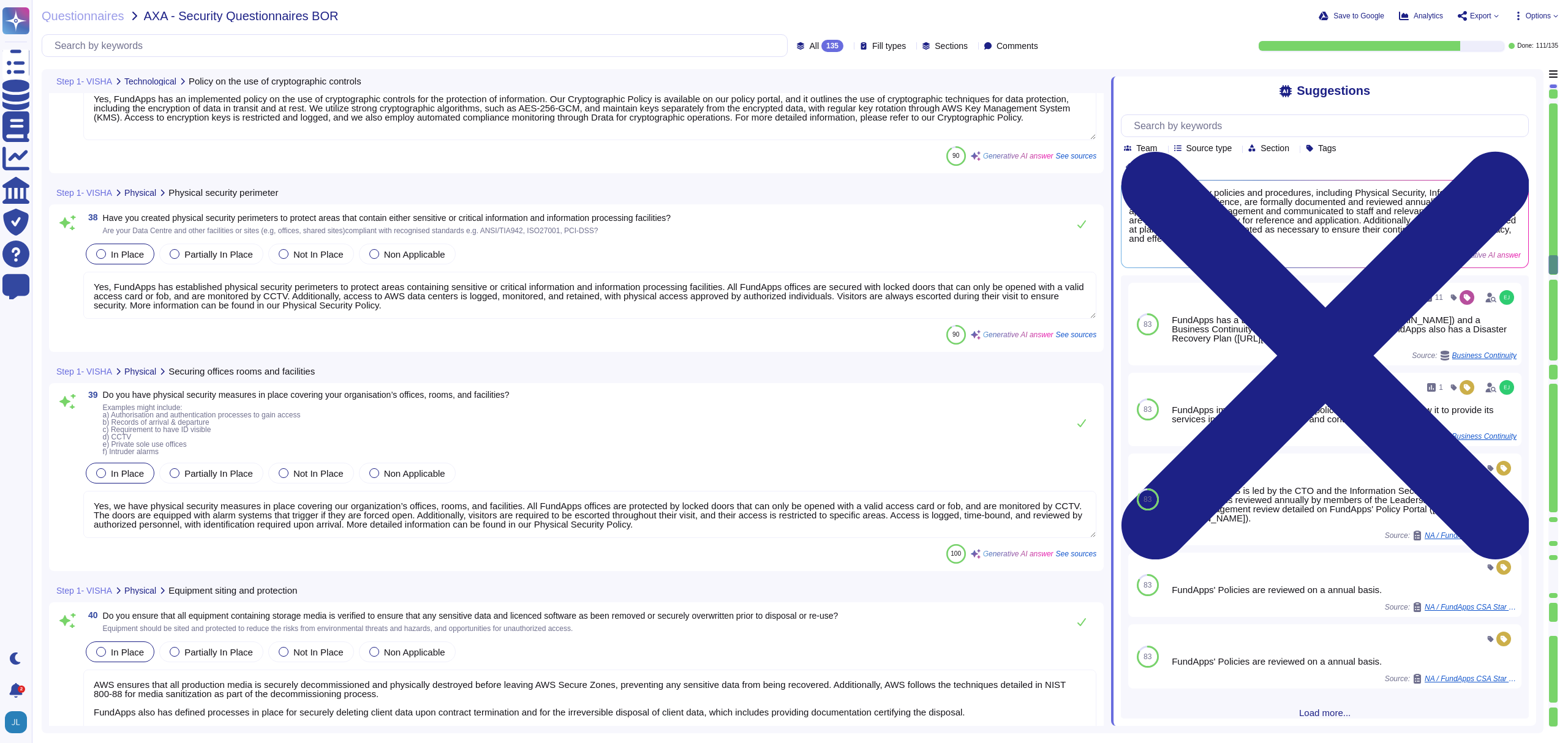
type textarea "Yes, FundApps has an implemented policy on the use of cryptographic controls fo…"
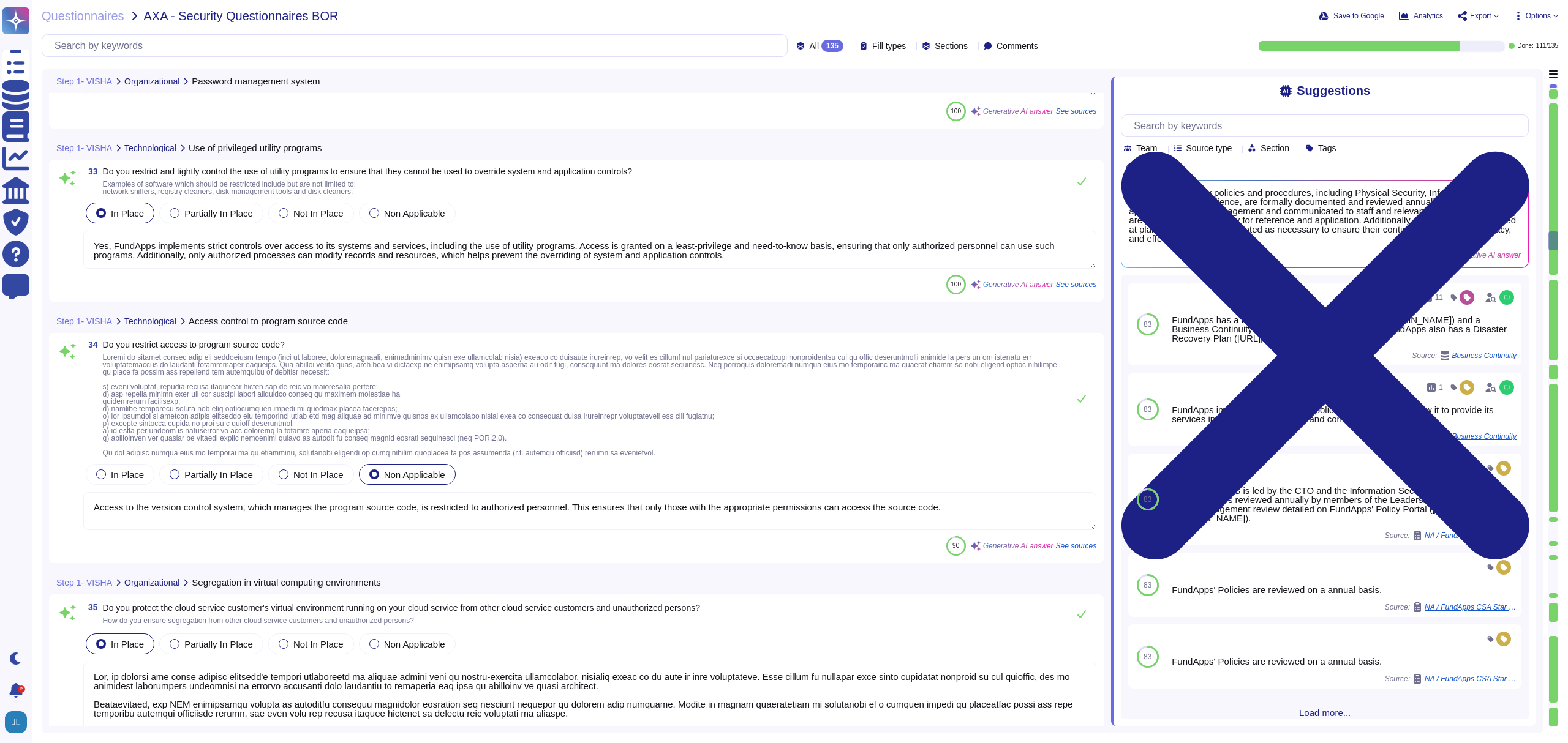
type textarea "Yes, FundApps employs formal password management systems to ensure quality pass…"
type textarea "Yes, FundApps implements strict controls over access to its systems and service…"
type textarea "Access to the version control system, which manages the program source code, is…"
type textarea "Yes, we protect the cloud service customer's virtual environment by hosting cli…"
type textarea "Yes, all production systems are hardened and are based on a template image or d…"
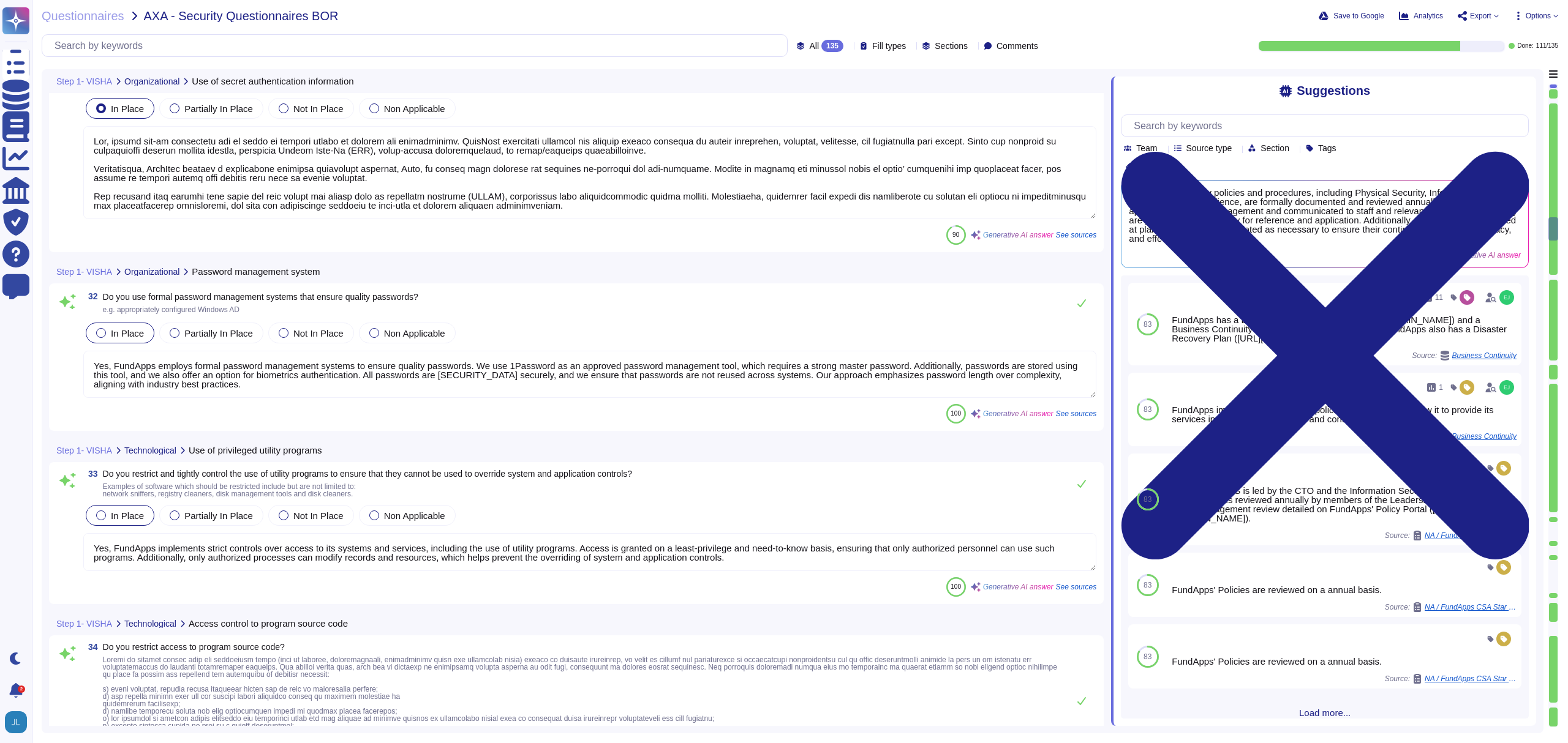
type textarea "Yes, users are made accountable for protecting and safeguarding their secret au…"
type textarea "Yes, access to information and application system functions is restricted in ac…"
type textarea "Lor, ipsumd sit-am consectetu adi el seddo ei tempori utlabo et dolorem ali eni…"
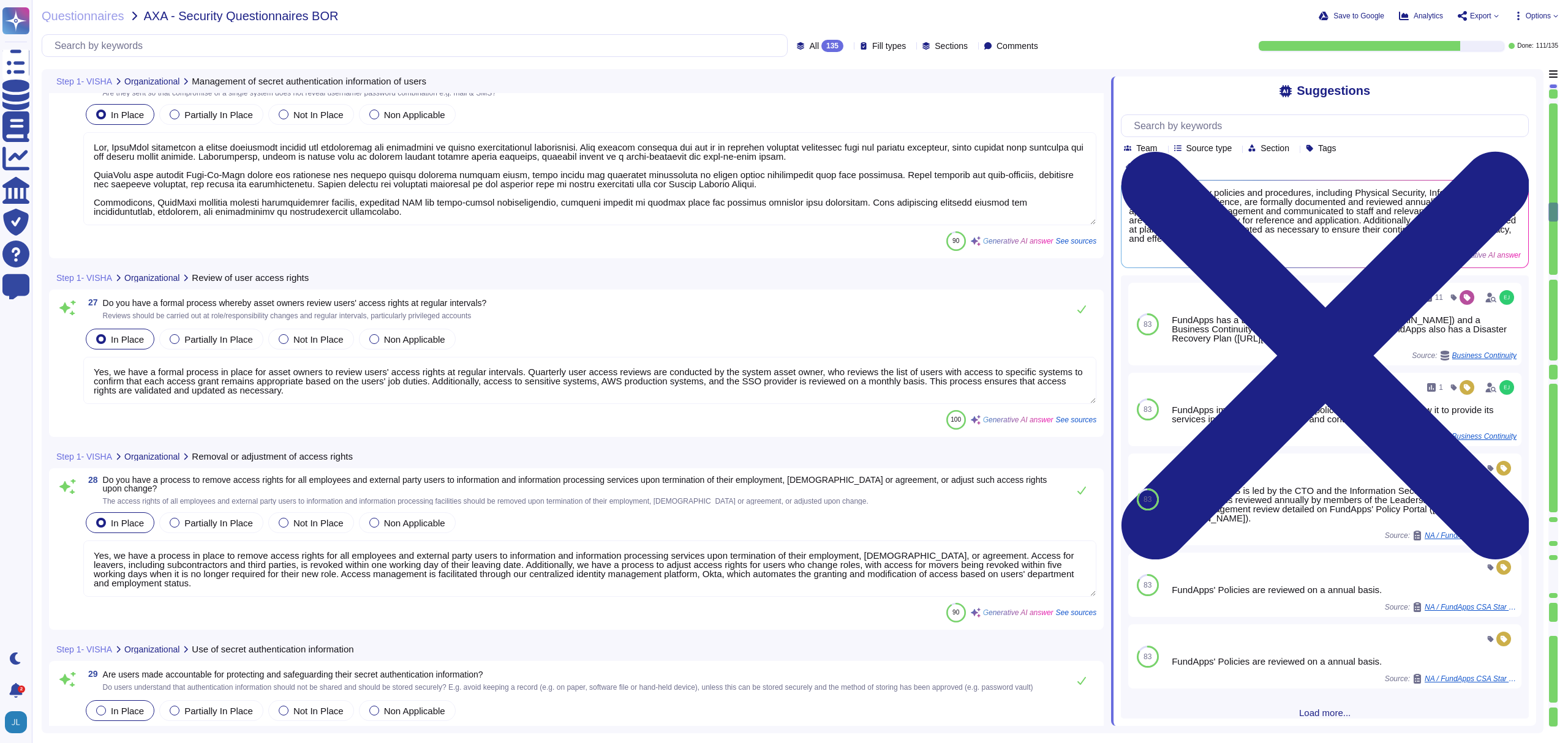
type textarea "Yes, FundApps implements a formal management process for controlling the alloca…"
type textarea "Yes, we have a formal process in place for asset owners to review users' access…"
type textarea "Yes, we have a process in place to remove access rights for all employees and e…"
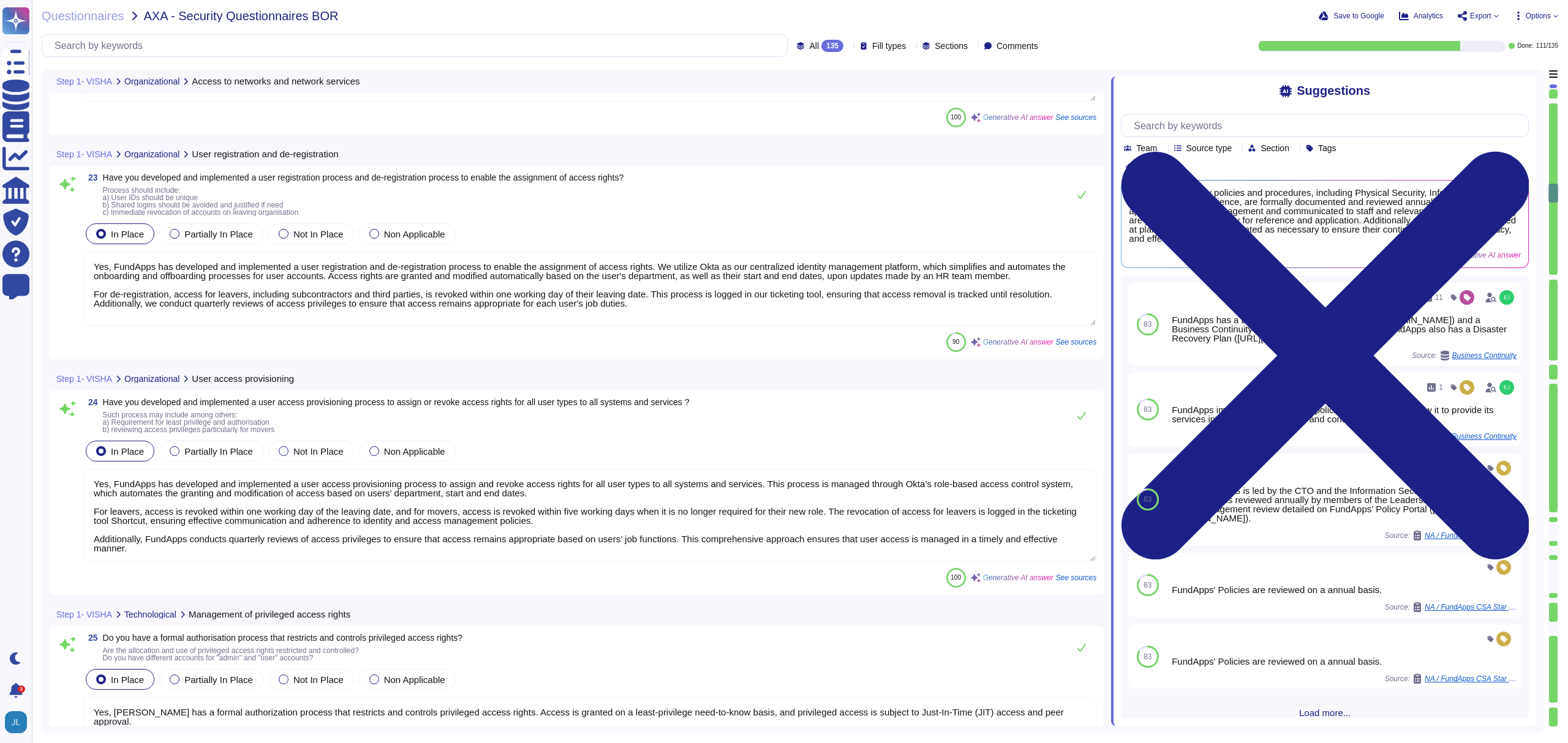
type textarea "Yes, access to networks and network services is strictly controlled based on th…"
type textarea "Yes, FundApps has developed and implemented a user registration and de-registra…"
type textarea "Yes, FundApps has developed and implemented a user access provisioning process …"
type textarea "Yes, [PERSON_NAME] has a formal authorization process that restricts and contro…"
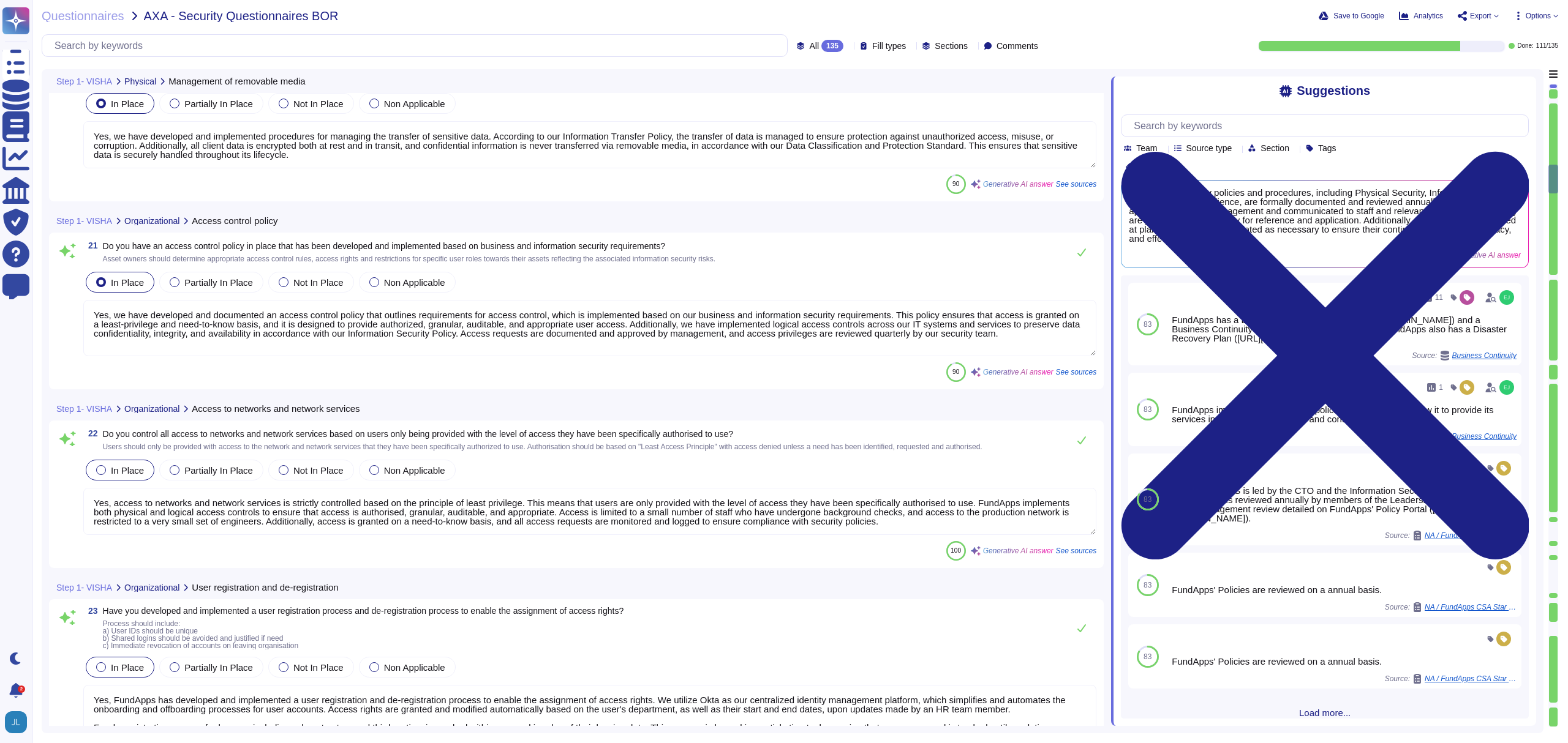
type textarea "FundApps does not use removable media to store sensitive data, and our Employee…"
type textarea "Yes, we have developed and implemented procedures for the secure disposal of se…"
type textarea "Yes, we have developed and implemented procedures for managing the transfer of …"
type textarea "Yes, we have developed and documented an access control policy that outlines re…"
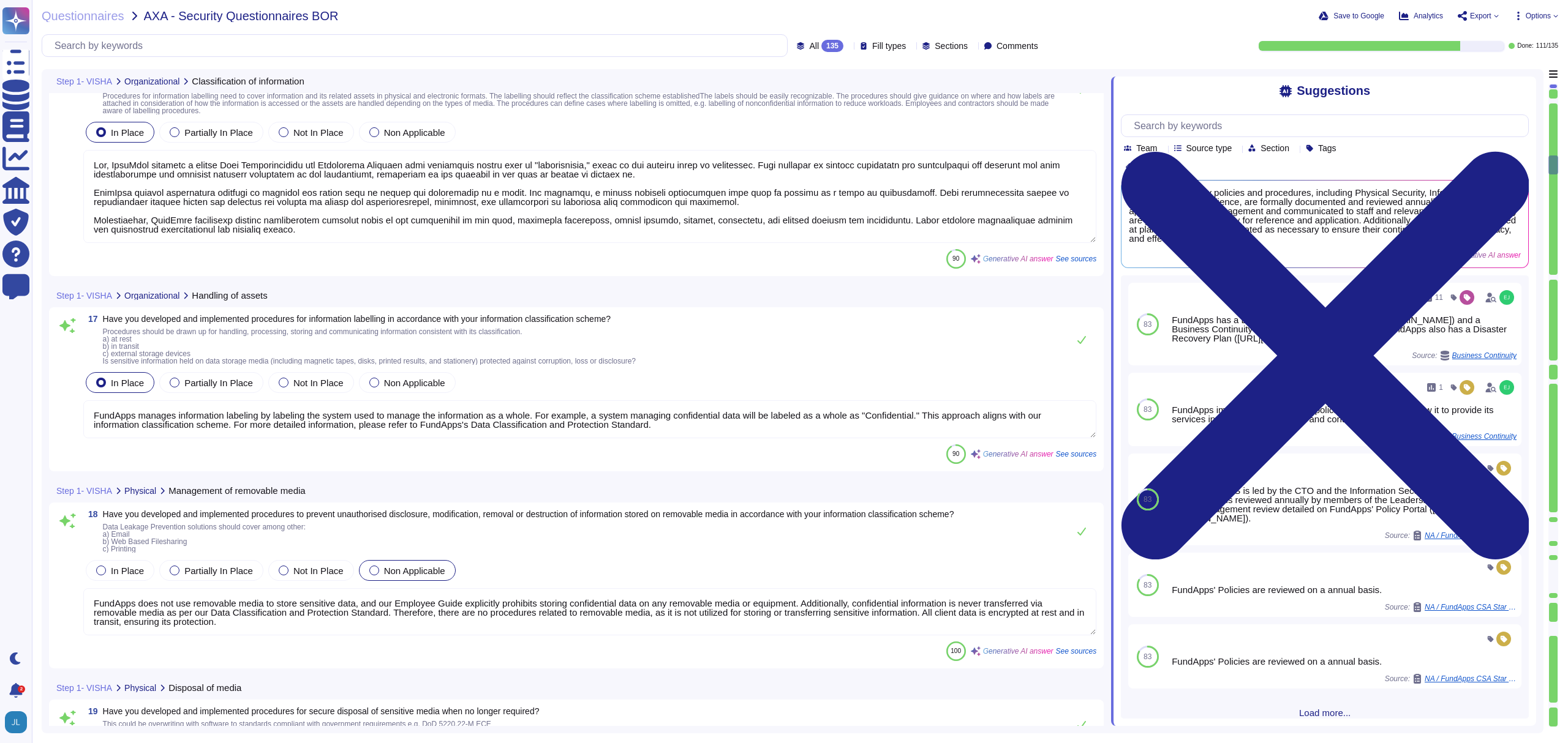
type textarea "Yes, FundApps operates a formal Data Classification and Protection Standard tha…"
type textarea "FundApps manages information labeling by labeling the system used to manage the…"
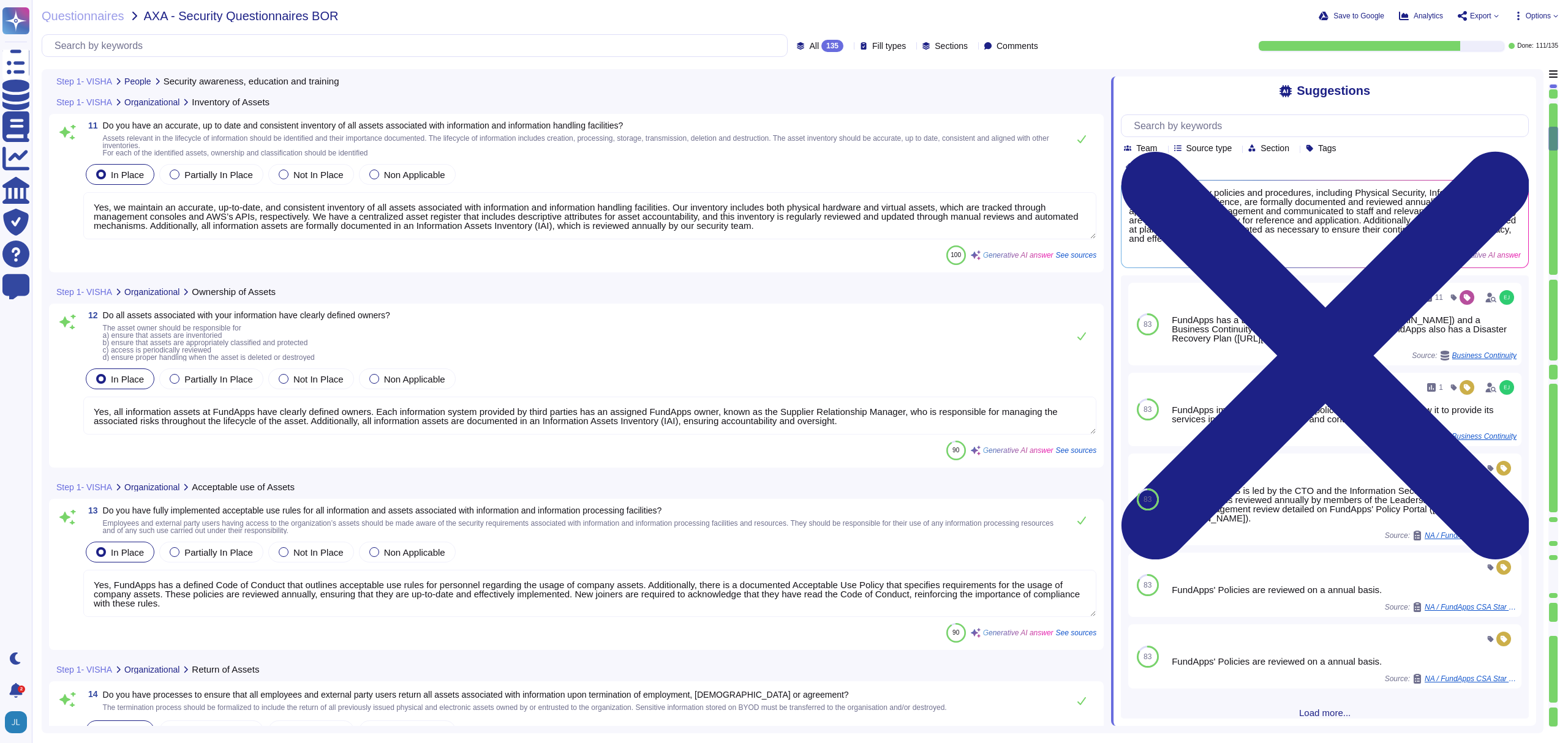
type textarea "All employees and contractors at [GEOGRAPHIC_DATA] are required to complete sec…"
type textarea "Yes, we maintain an accurate, up-to-date, and consistent inventory of all asset…"
type textarea "Yes, all information assets at FundApps have clearly defined owners. Each infor…"
type textarea "Yes, FundApps has a defined Code of Conduct that outlines acceptable use rules …"
type textarea "Yes, FundApps has an offboarding process in place that includes steps to ensure…"
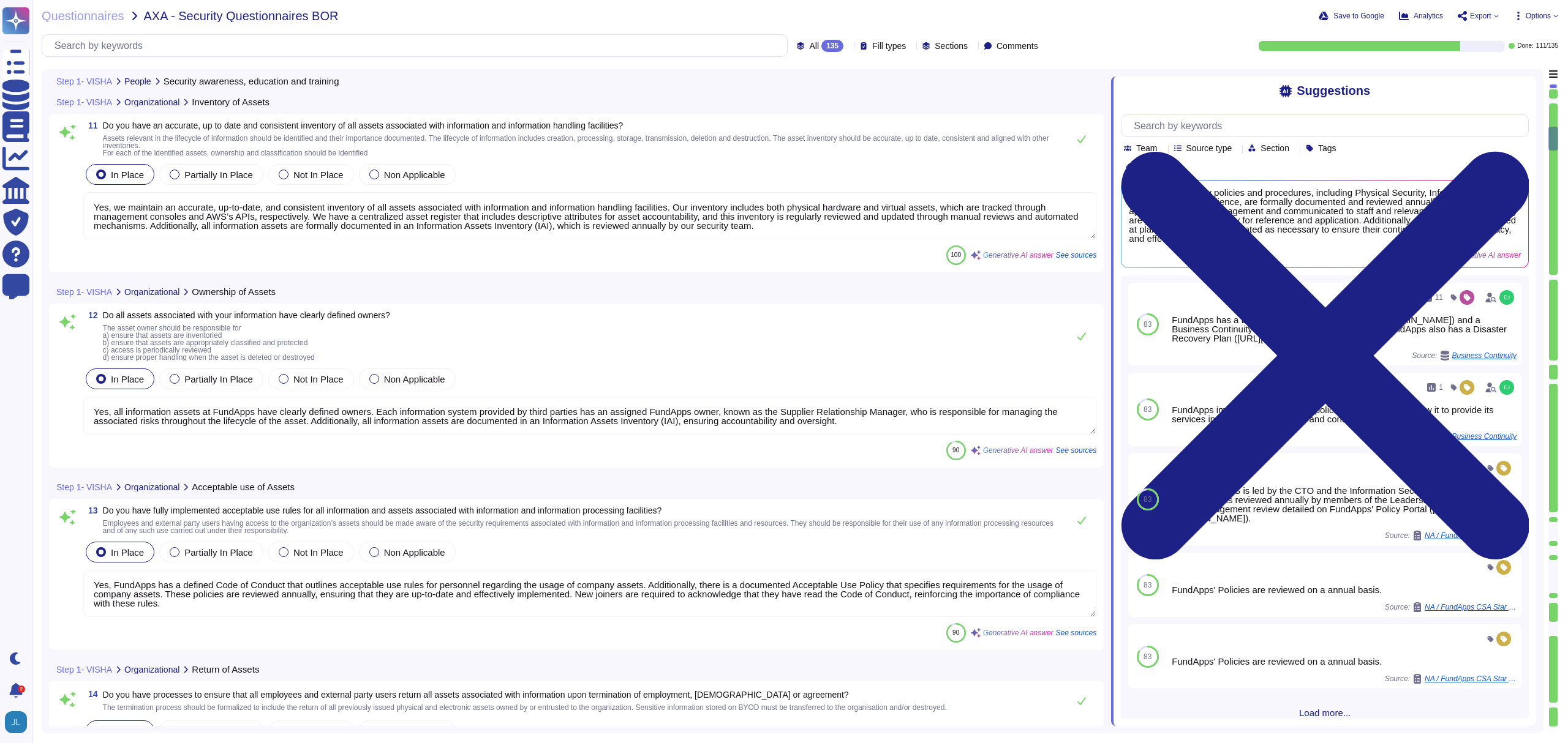
type textarea "Yes, FundApps has processes in place to ensure that all assets of the cloud ser…"
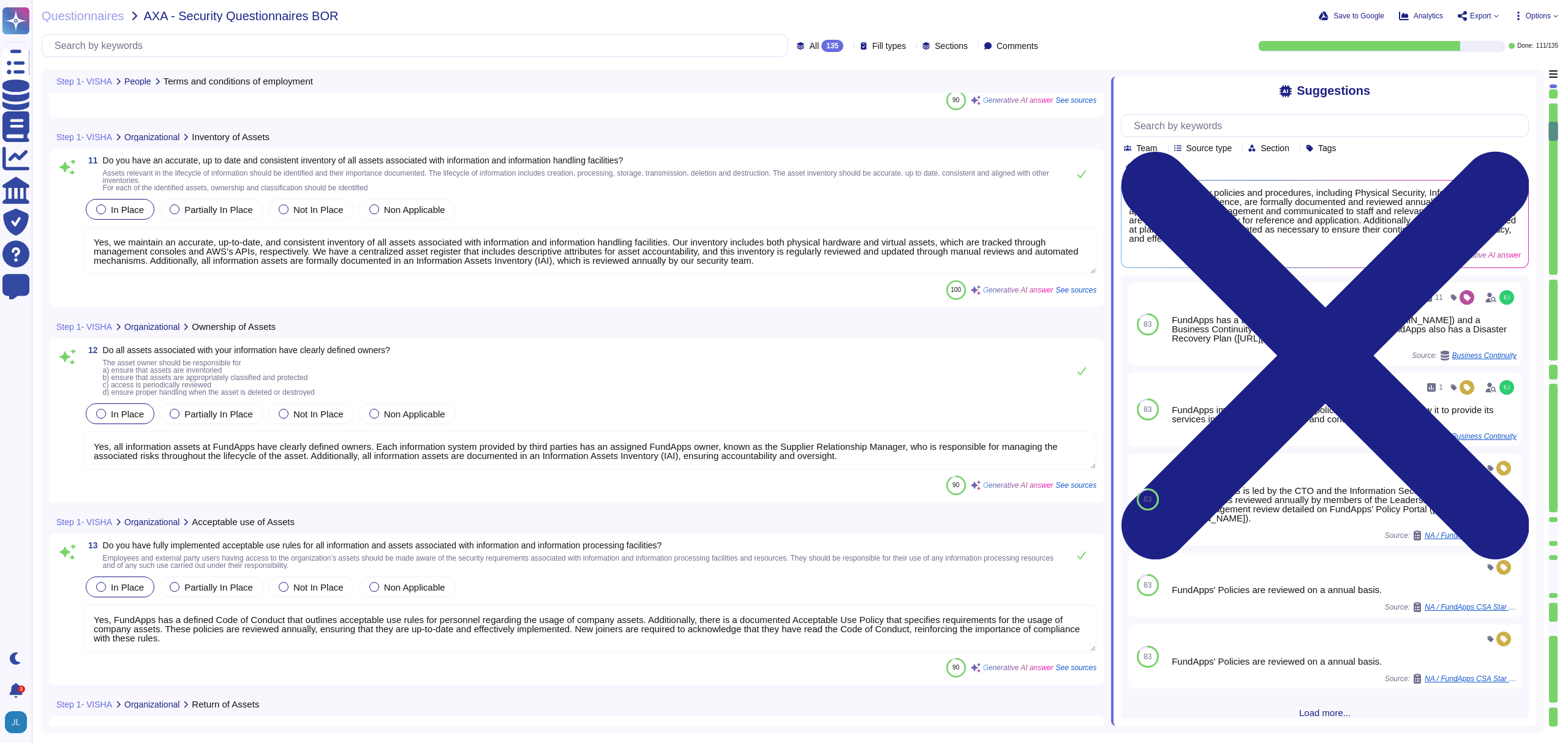
type textarea "Yes, our employment contracts include specific sections that protect our inform…"
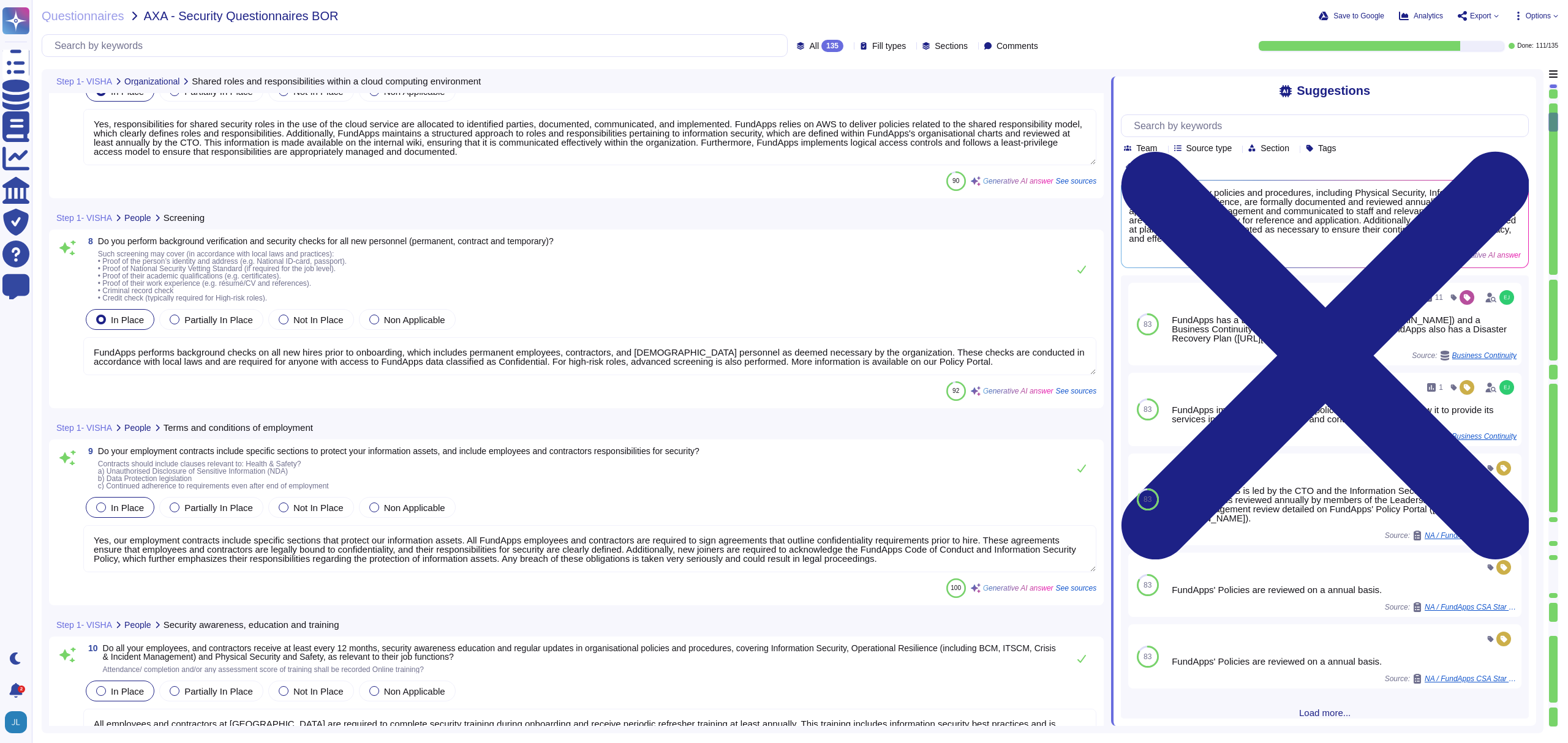
type textarea "Yes, responsibilities for shared security roles in the use of the cloud service…"
type textarea "FundApps performs background checks on all new hires prior to onboarding, which…"
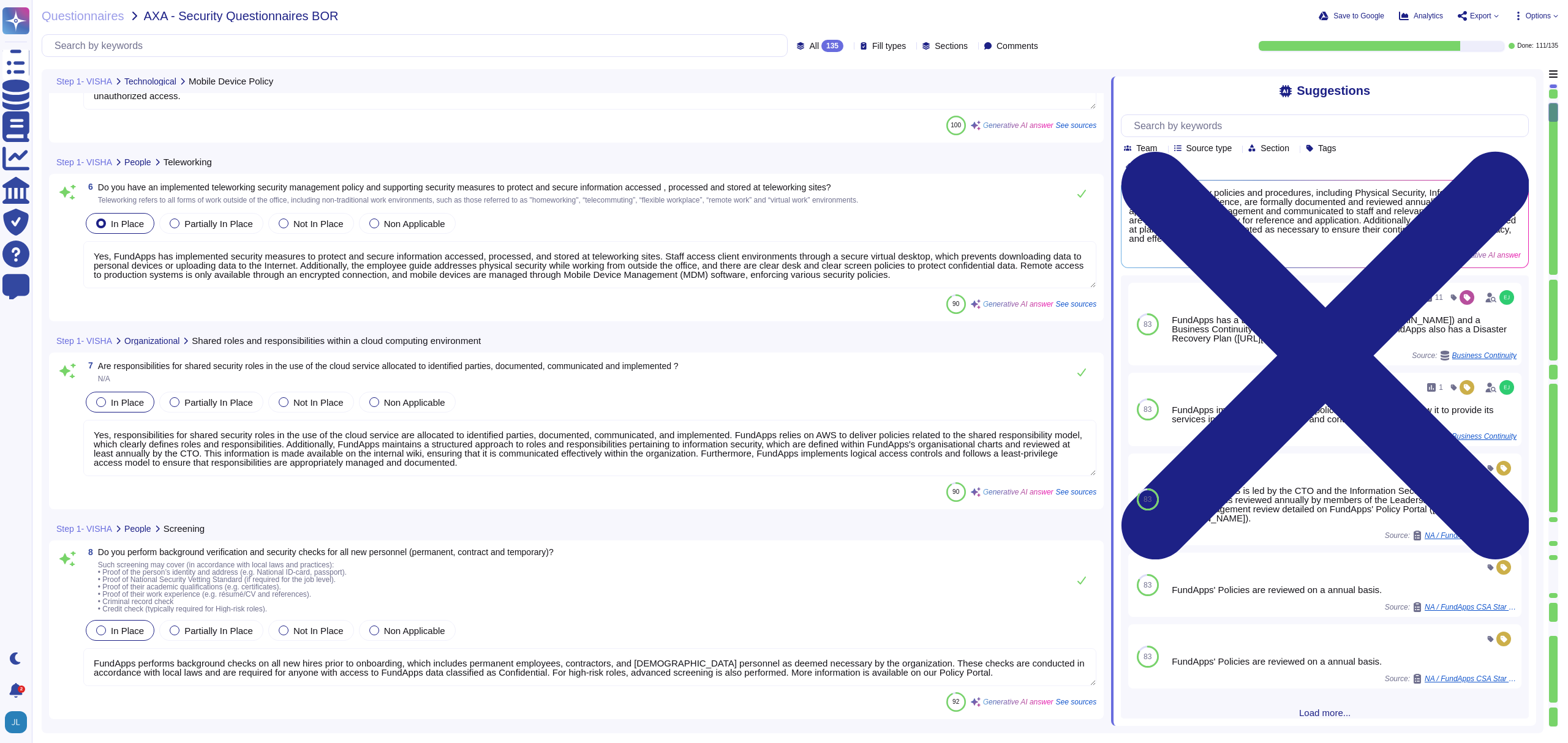
type textarea "Yes, FundApps has implemented a mobile device security policy and supporting se…"
type textarea "Yes, FundApps has implemented security measures to protect and secure informati…"
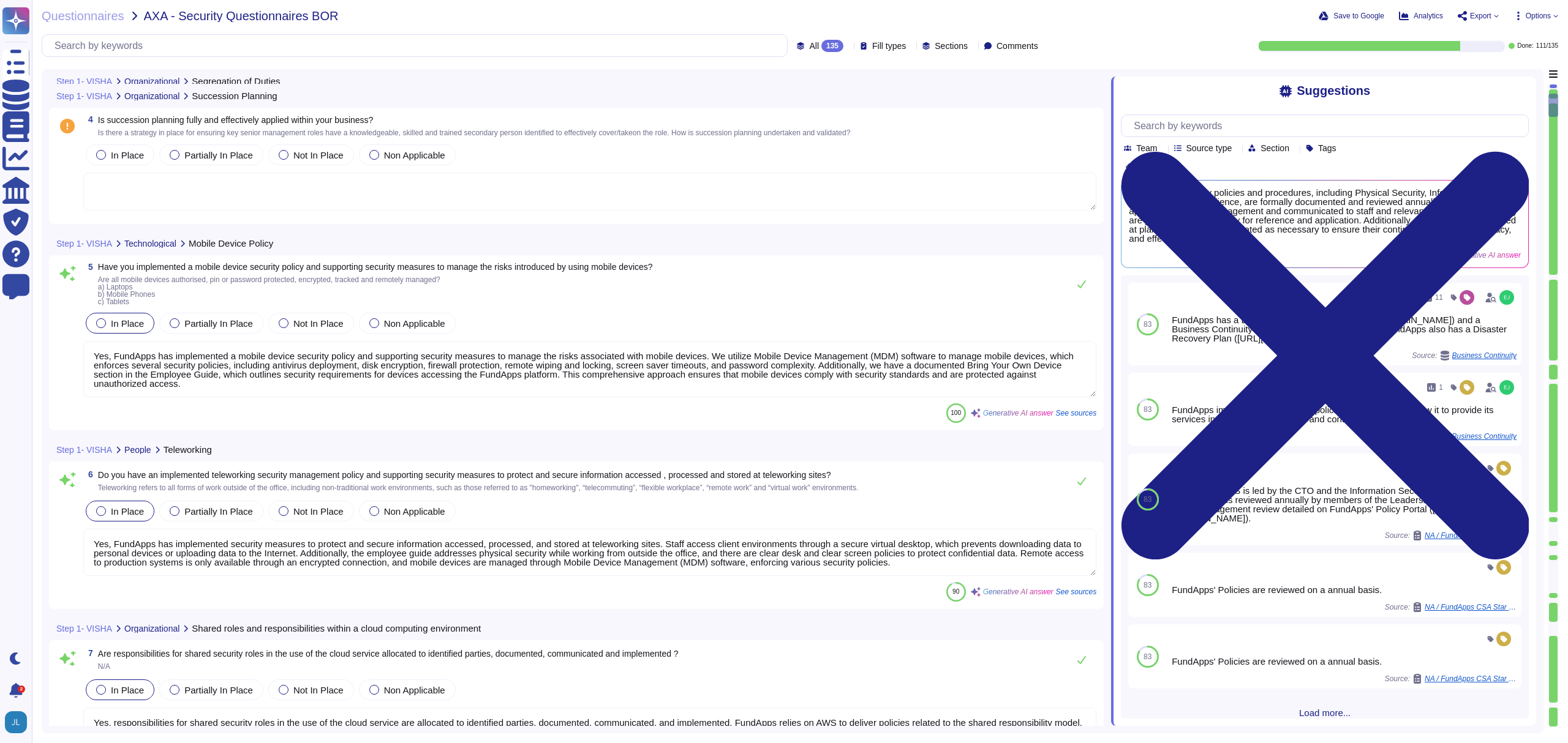
type textarea "Yes, FundApps implements segregation of duties to reduce opportunities for unau…"
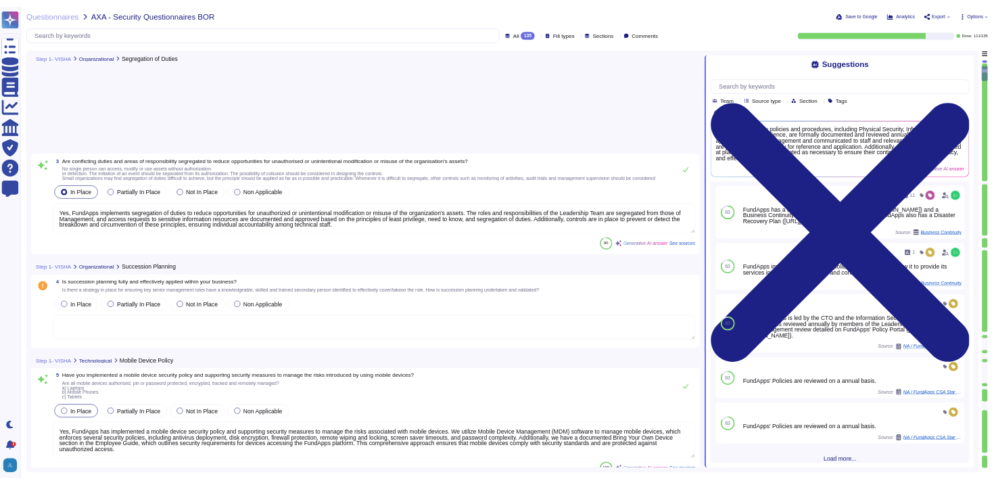
scroll to position [0, 0]
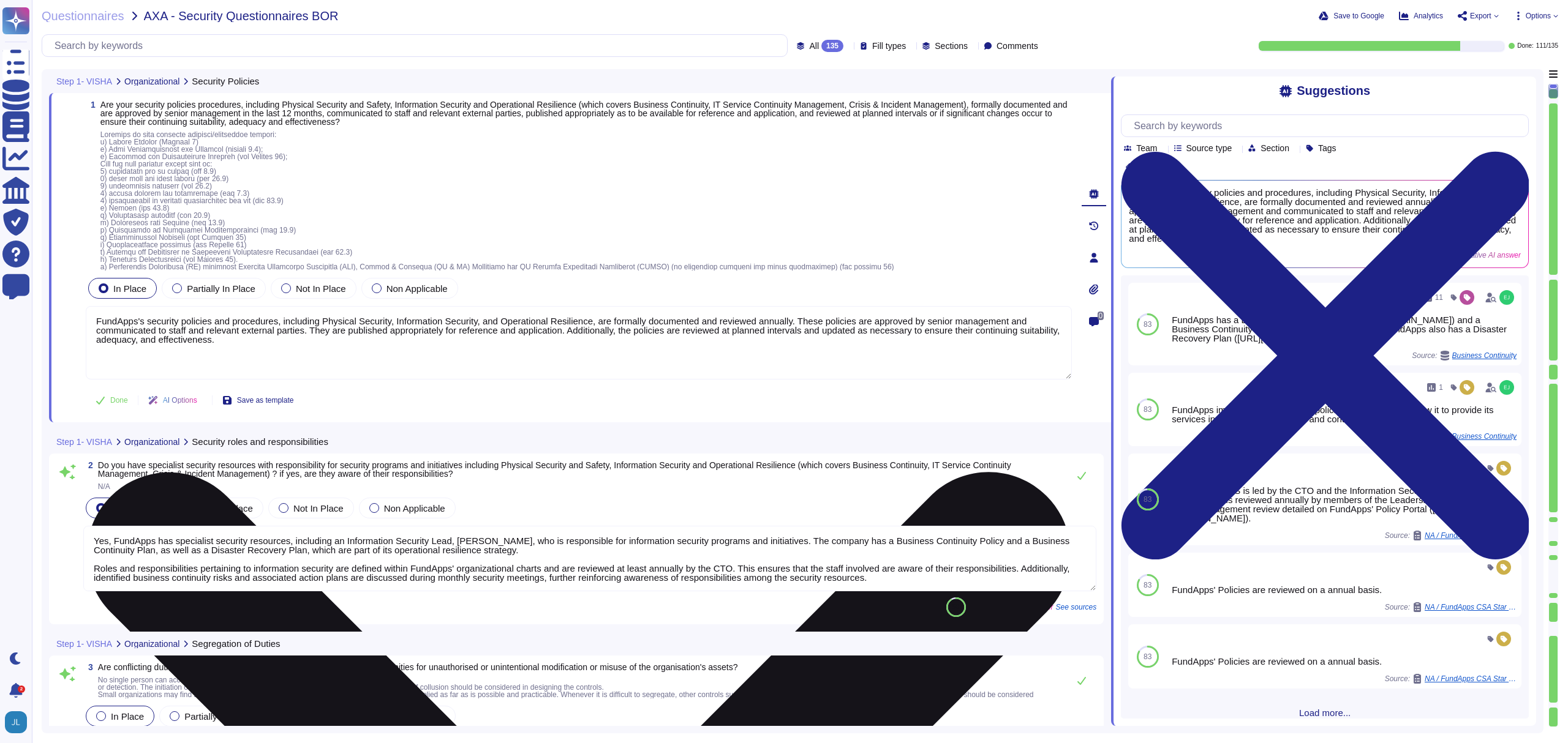
type textarea "FundApps's security policies and procedures, including Physical Security, Infor…"
type textarea "Yes, FundApps has specialist security resources, including an Information Secur…"
